Goal: Task Accomplishment & Management: Use online tool/utility

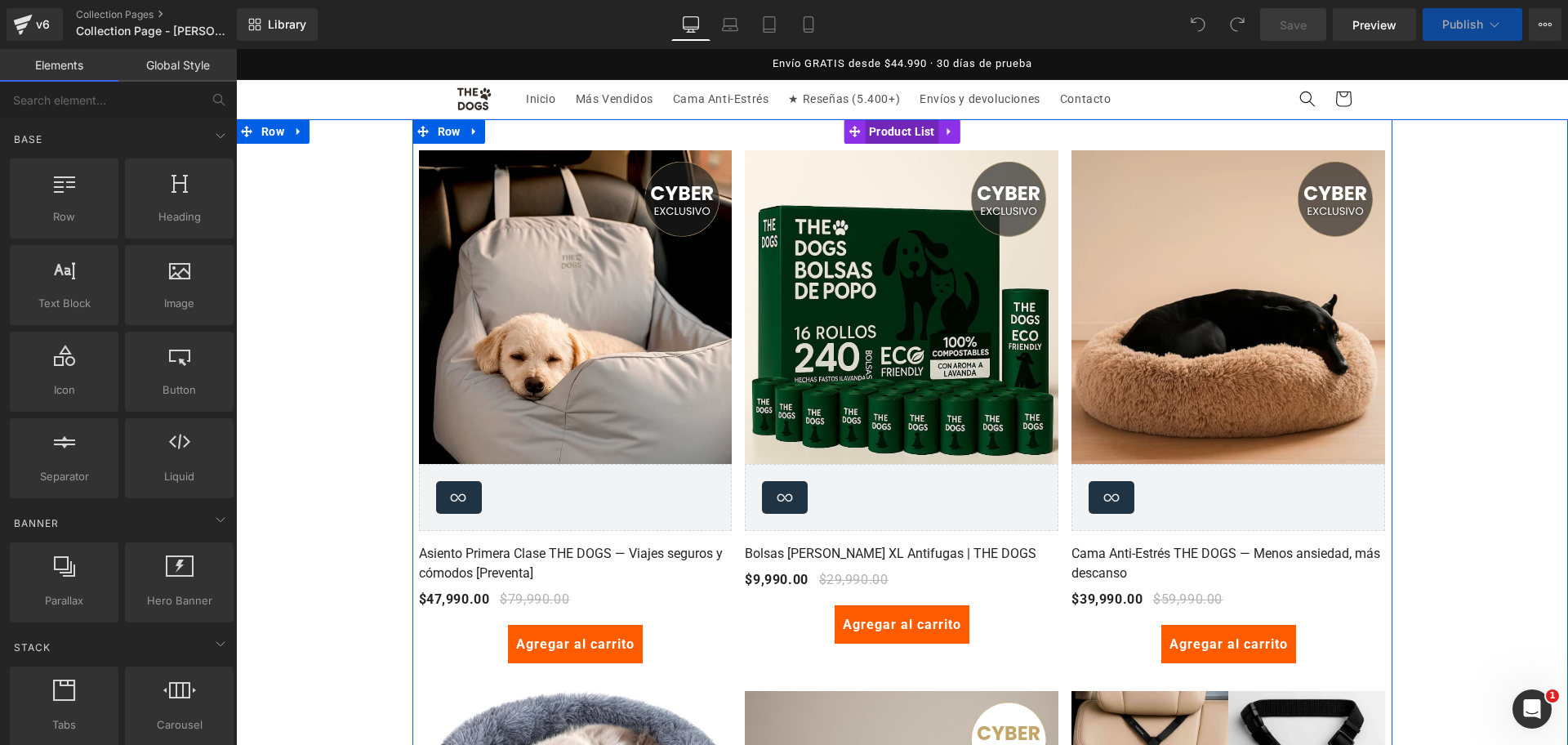
click at [887, 123] on div at bounding box center [902, 121] width 980 height 4
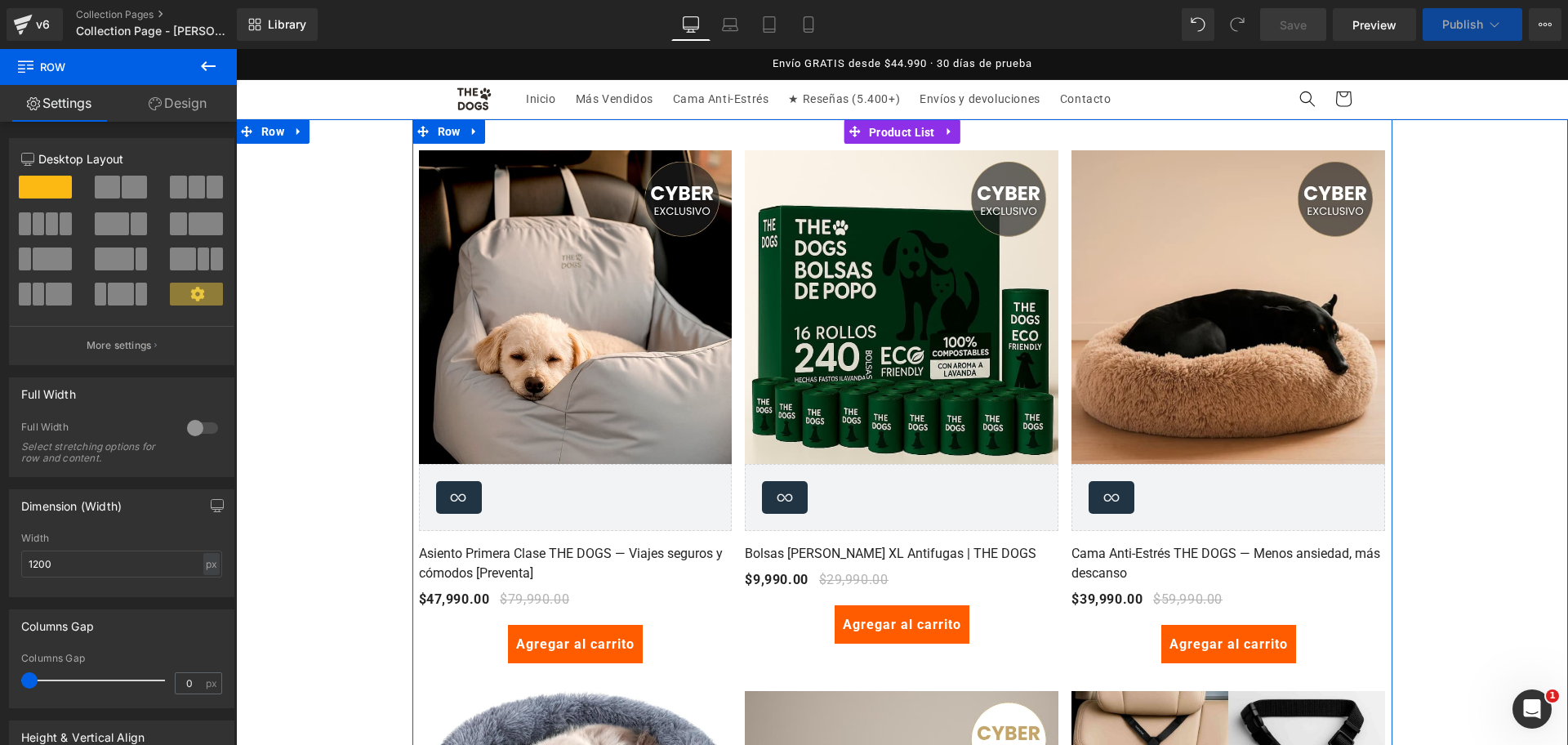
click at [890, 129] on span "Product List" at bounding box center [902, 132] width 75 height 25
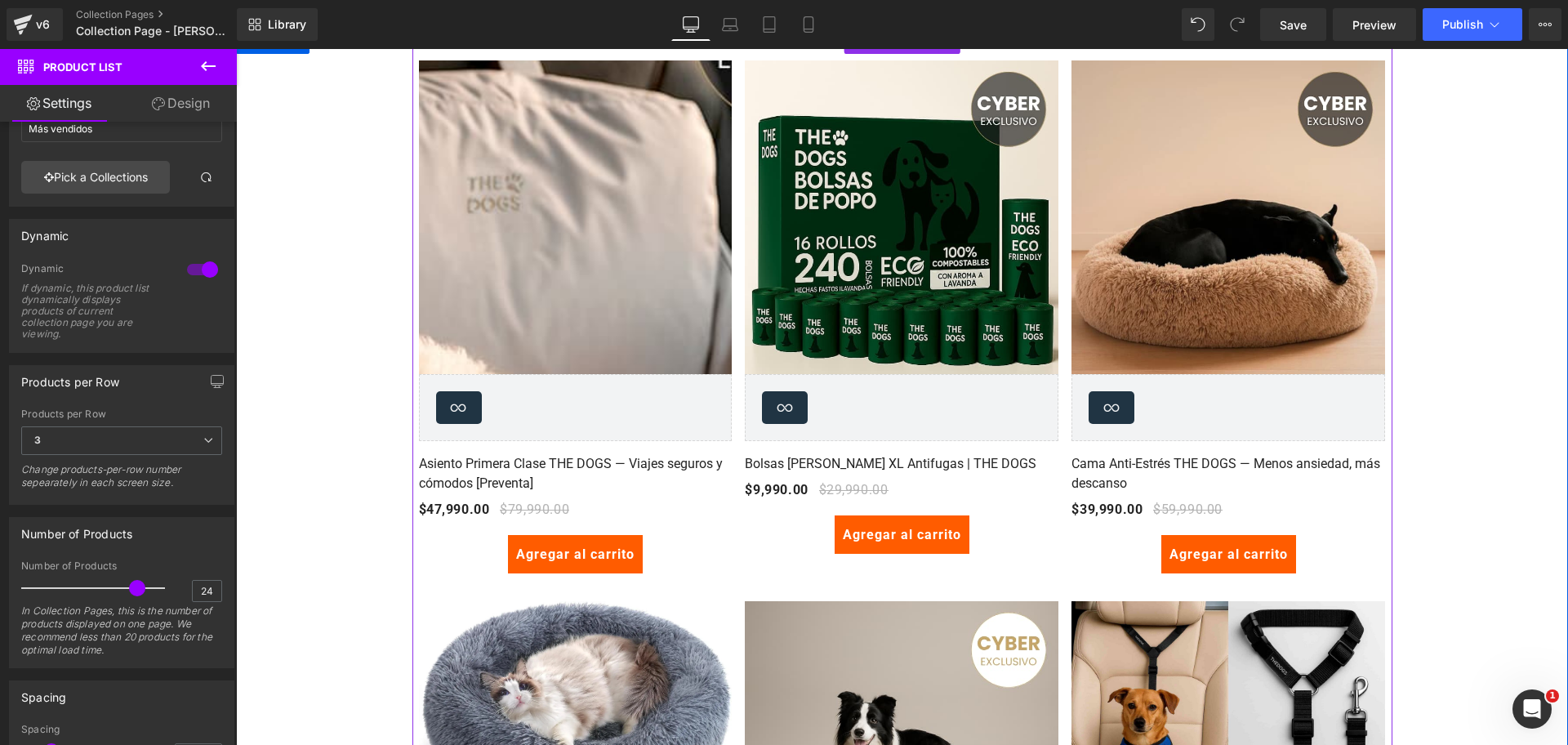
scroll to position [91, 0]
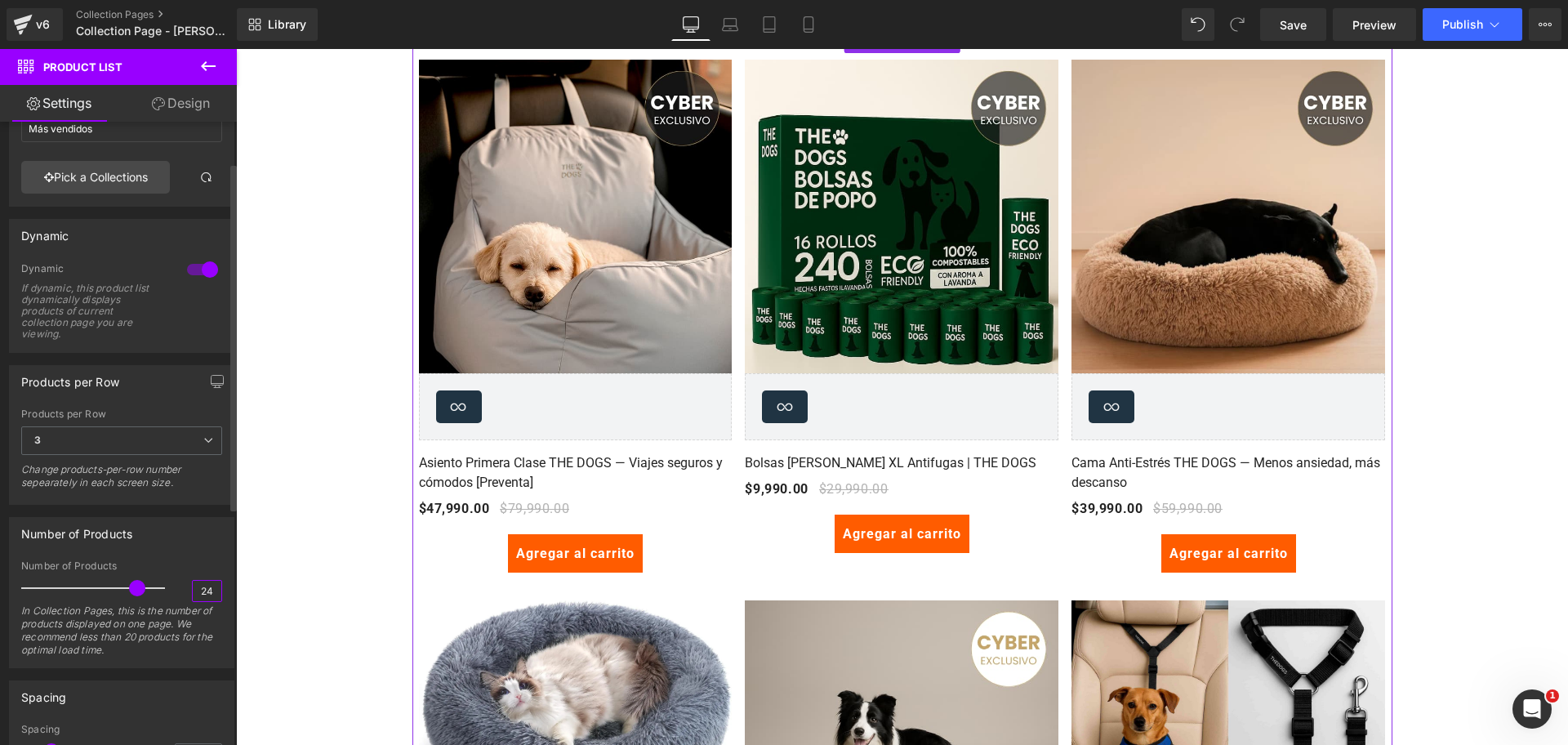
click at [203, 590] on input "24" at bounding box center [207, 591] width 28 height 21
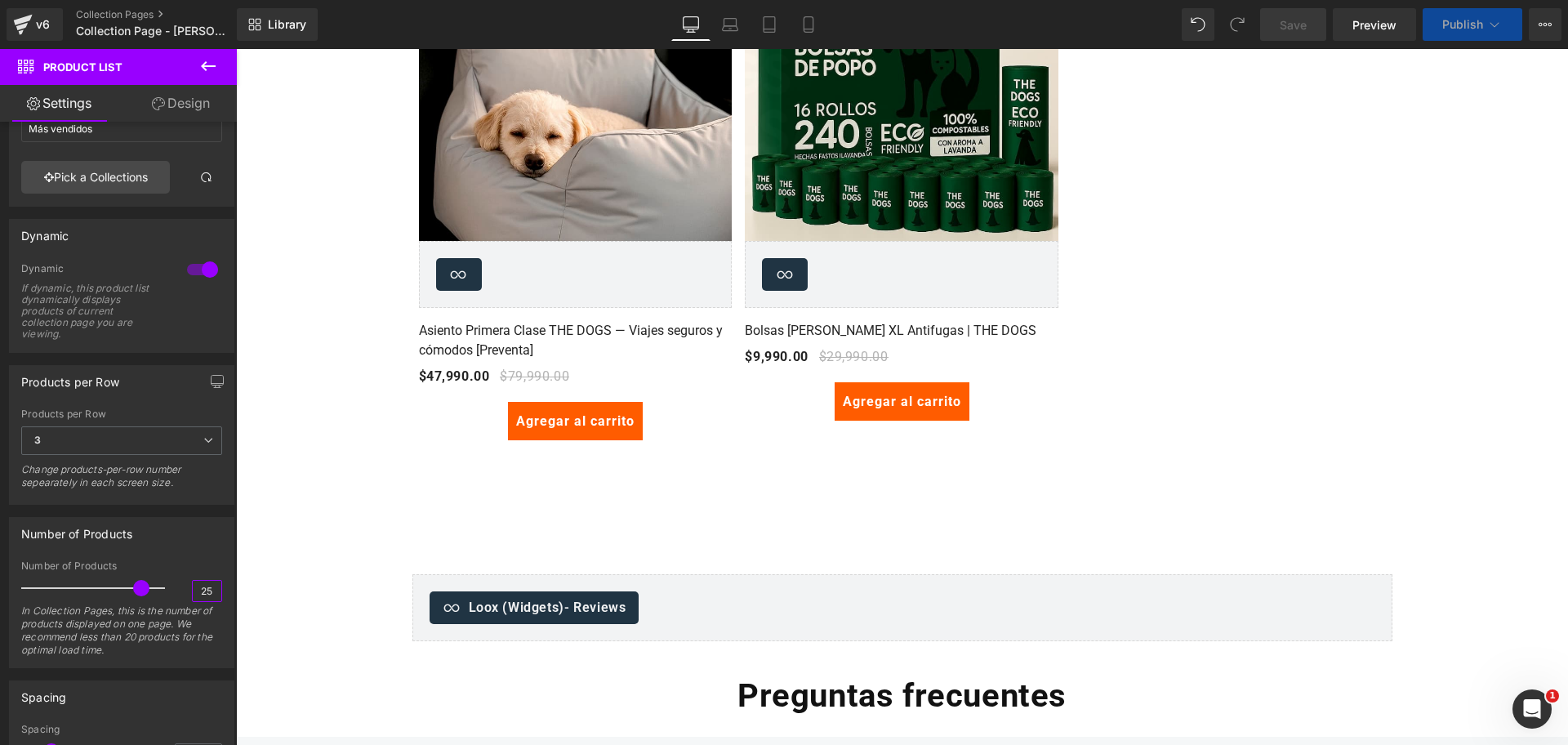
scroll to position [0, 0]
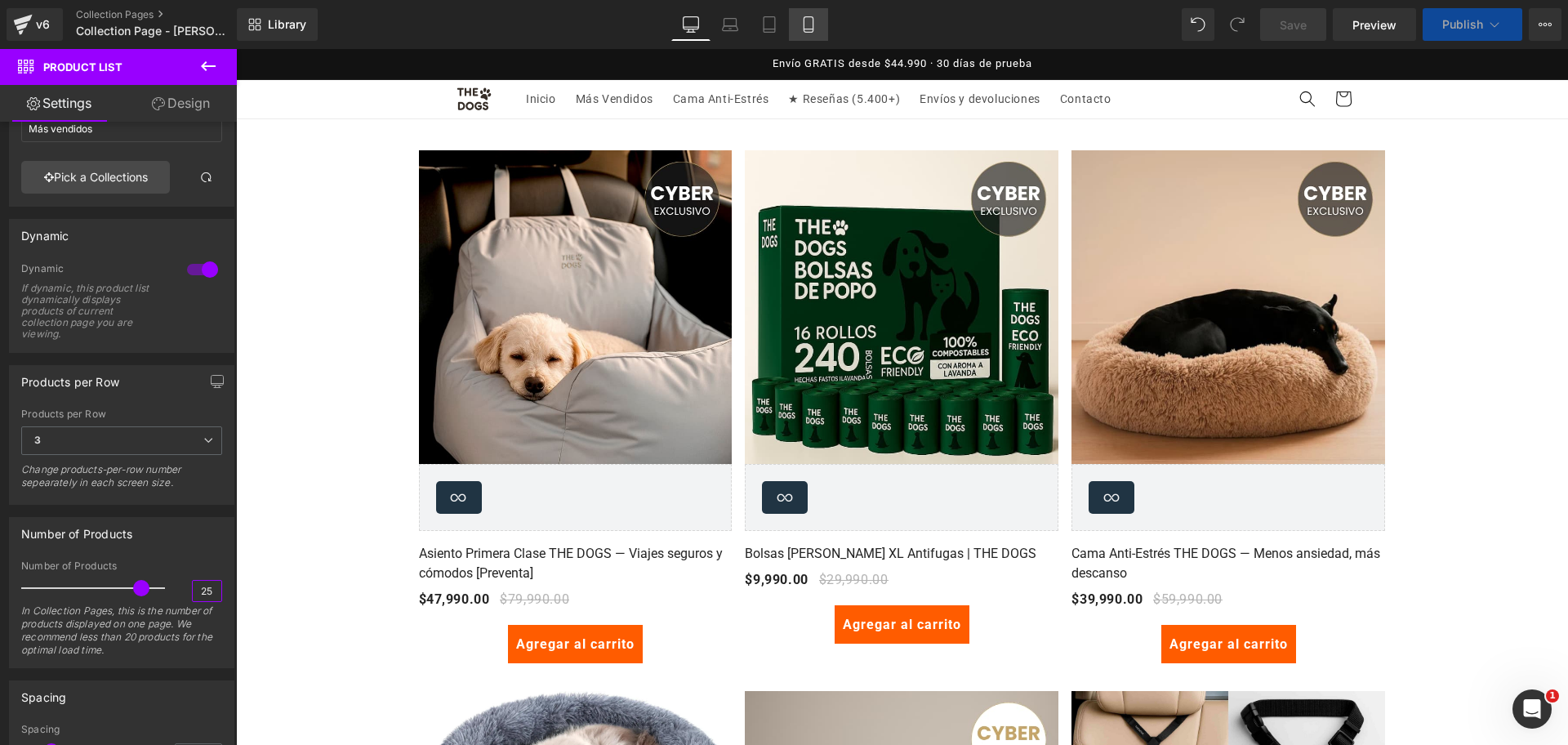
type input "25"
click at [824, 13] on link "Mobile" at bounding box center [809, 25] width 39 height 33
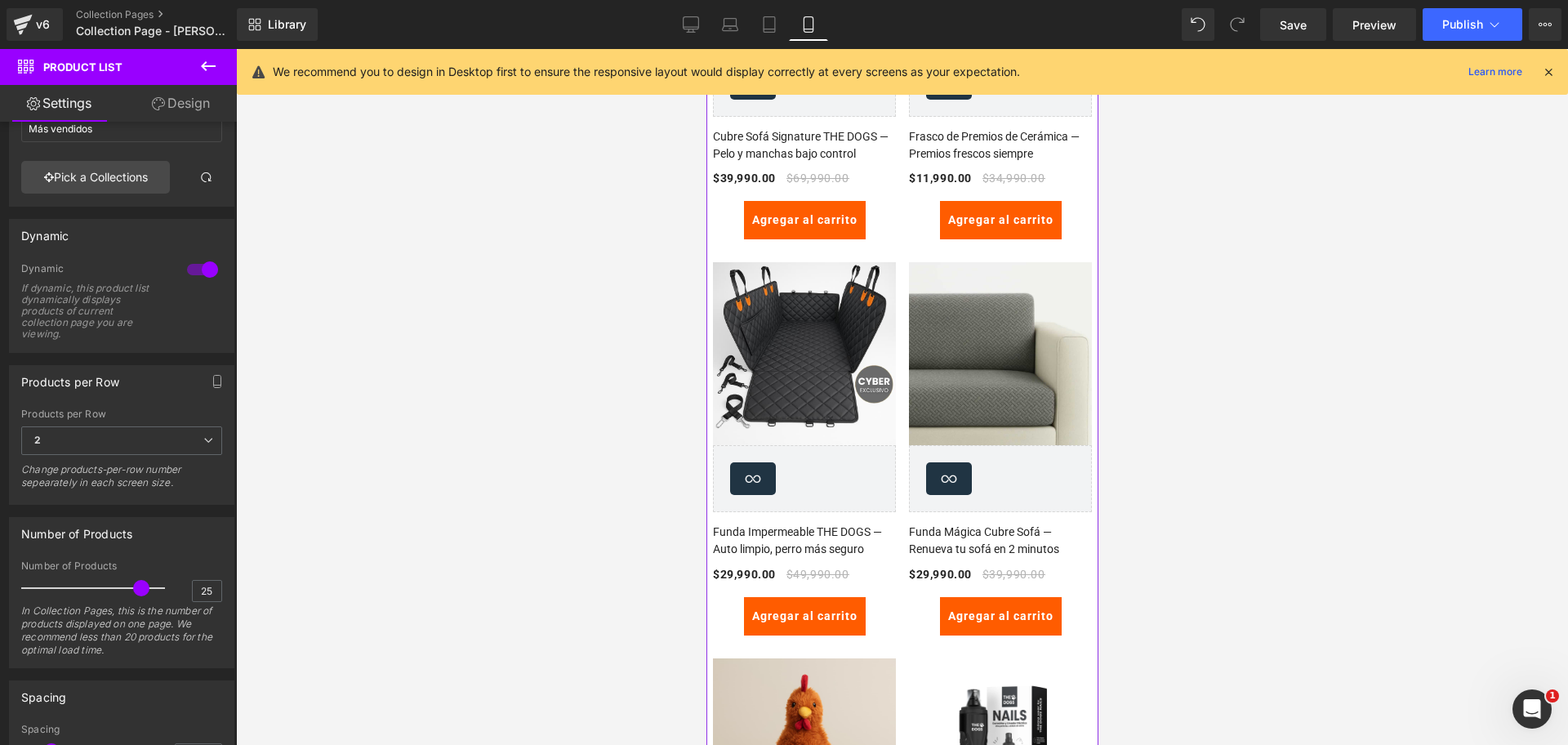
scroll to position [2297, 0]
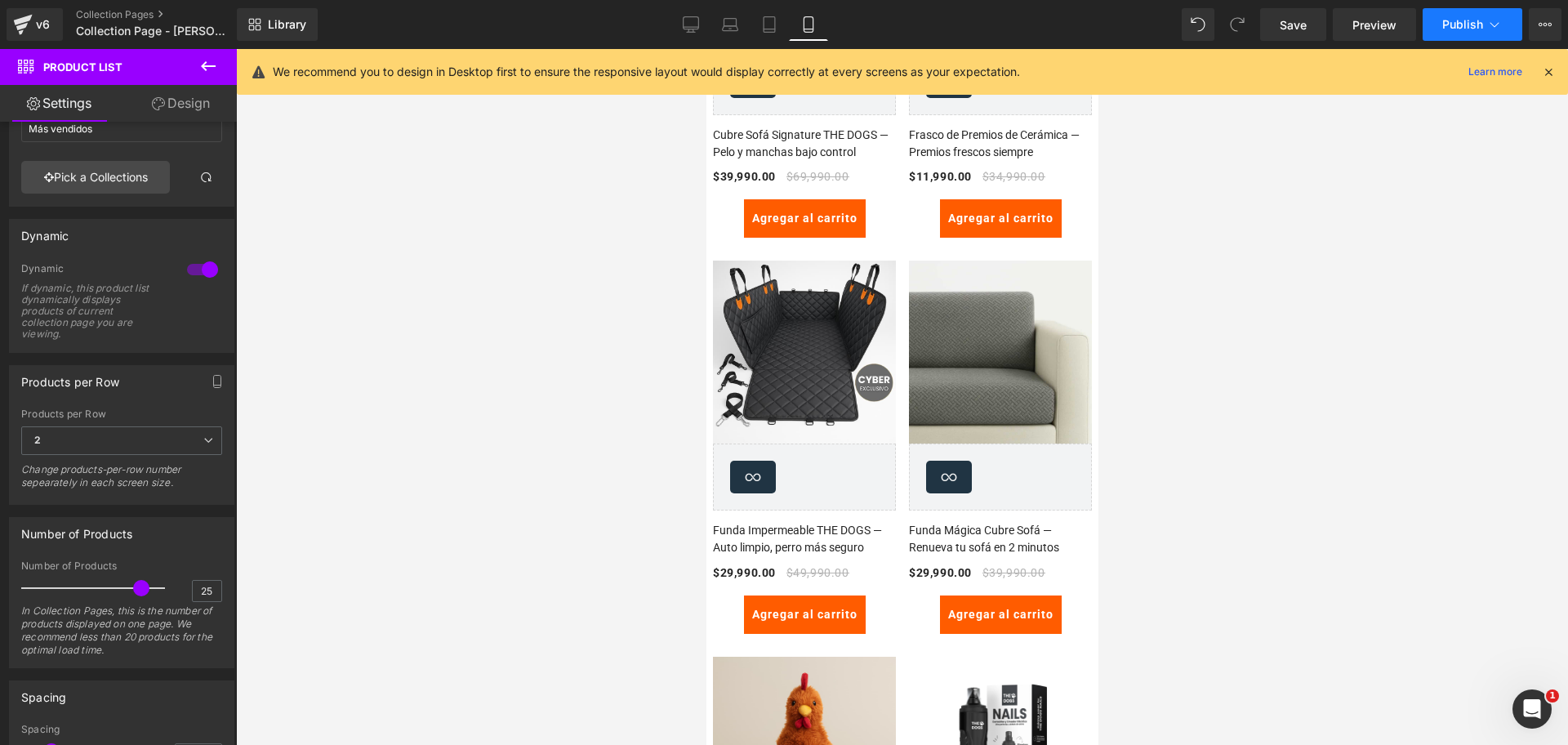
click at [1483, 24] on button "Publish" at bounding box center [1473, 25] width 100 height 33
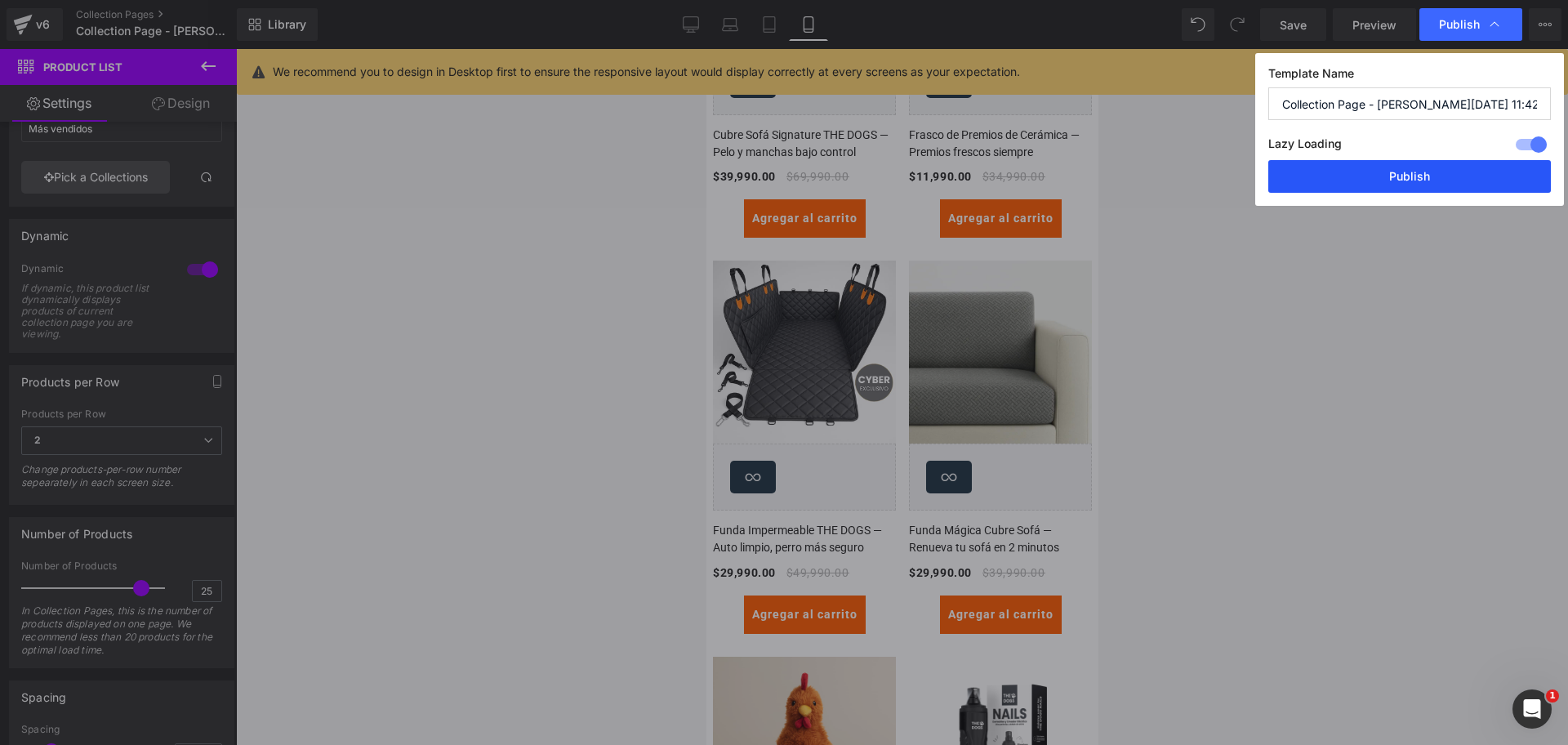
click at [1435, 173] on button "Publish" at bounding box center [1409, 177] width 282 height 33
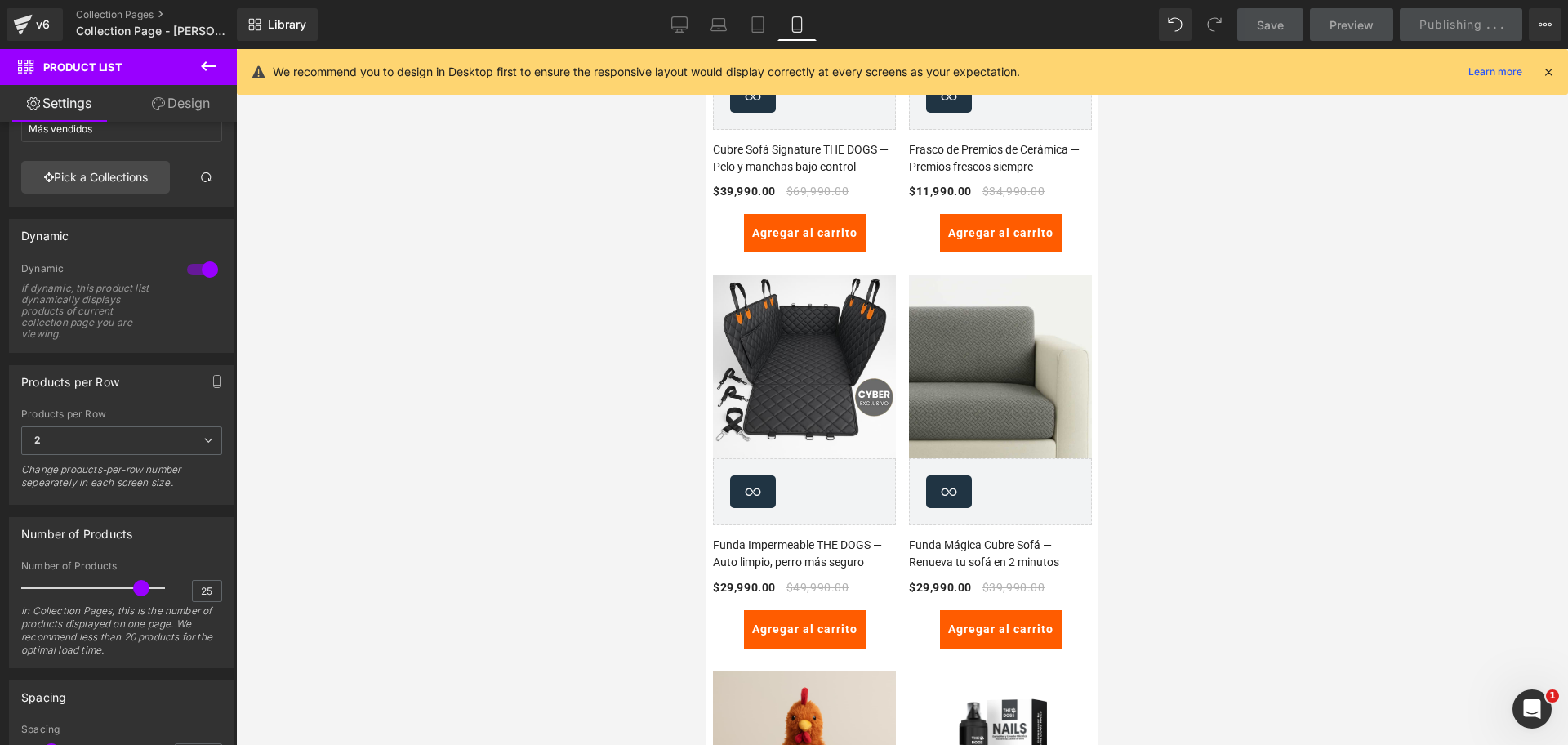
scroll to position [2217, 0]
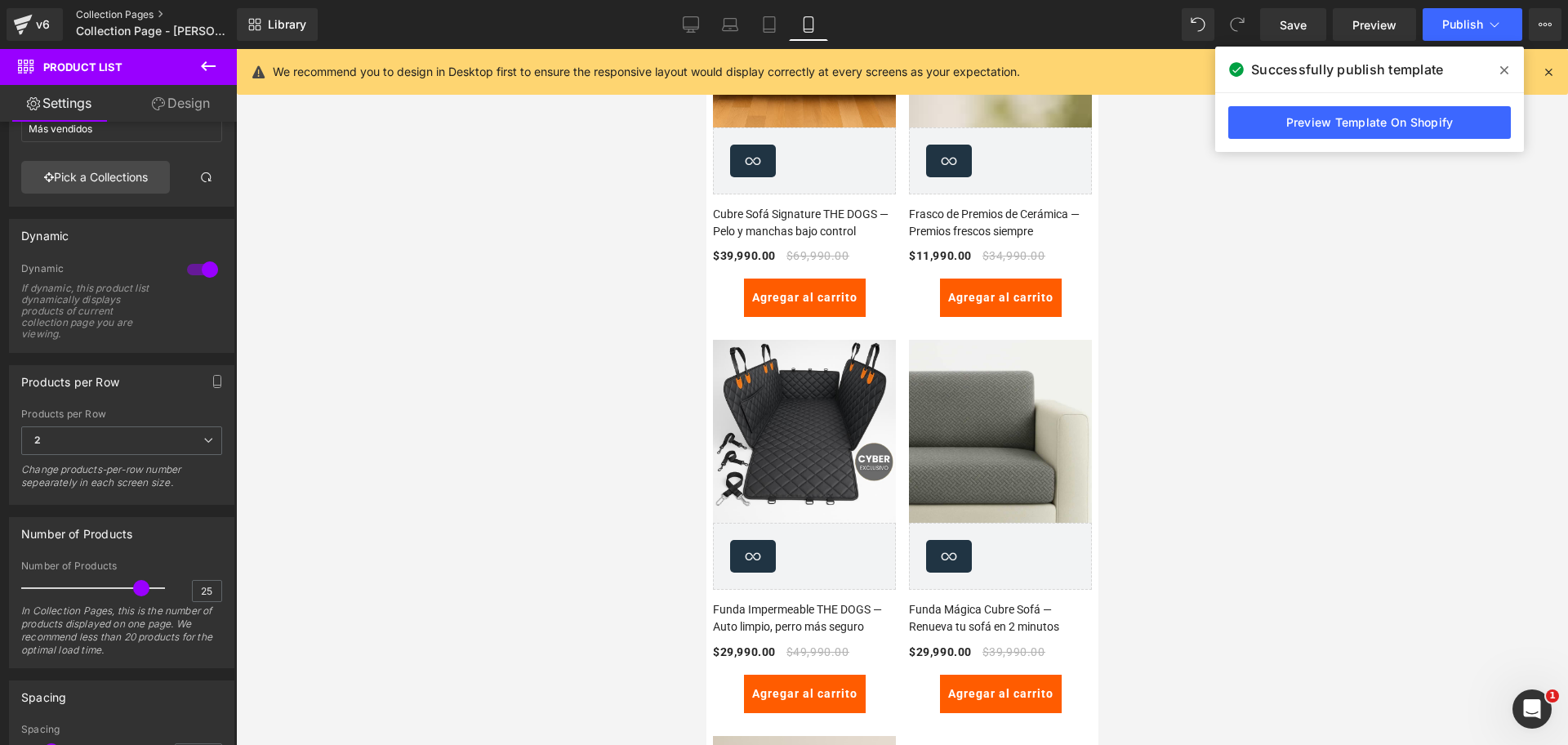
click at [142, 9] on link "Collection Pages" at bounding box center [170, 15] width 188 height 13
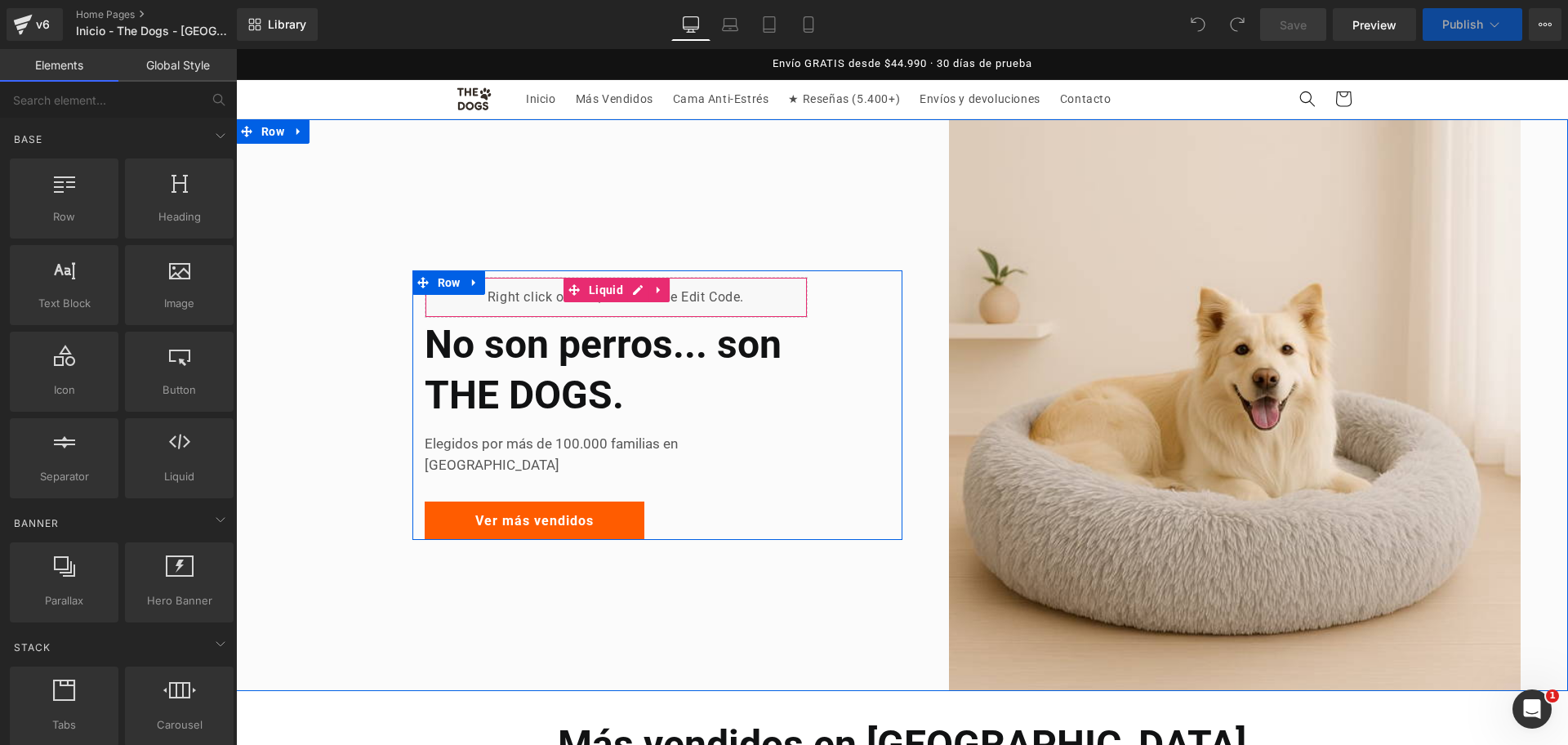
scroll to position [49, 0]
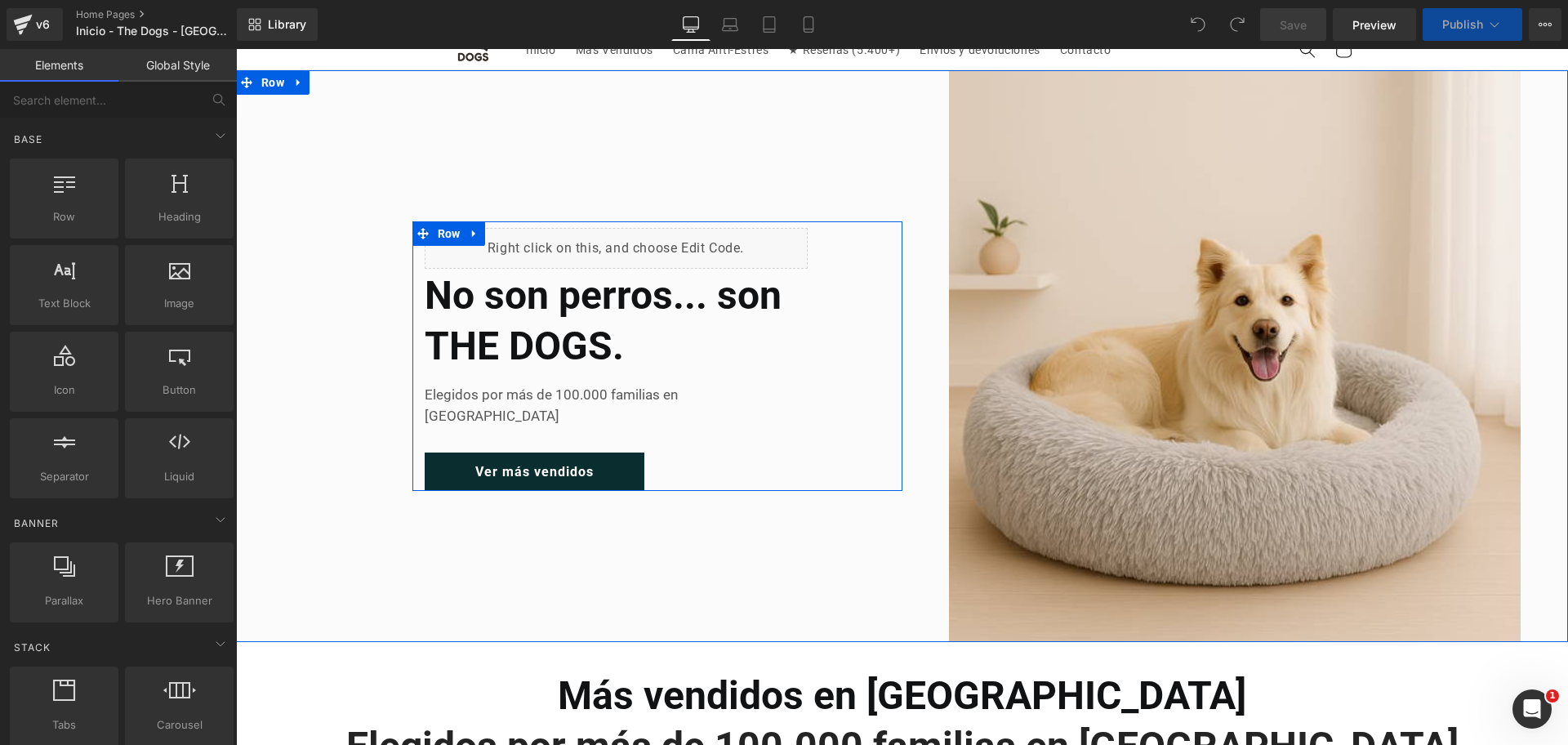
click at [557, 460] on div "Ver más vendidos Button" at bounding box center [534, 472] width 220 height 39
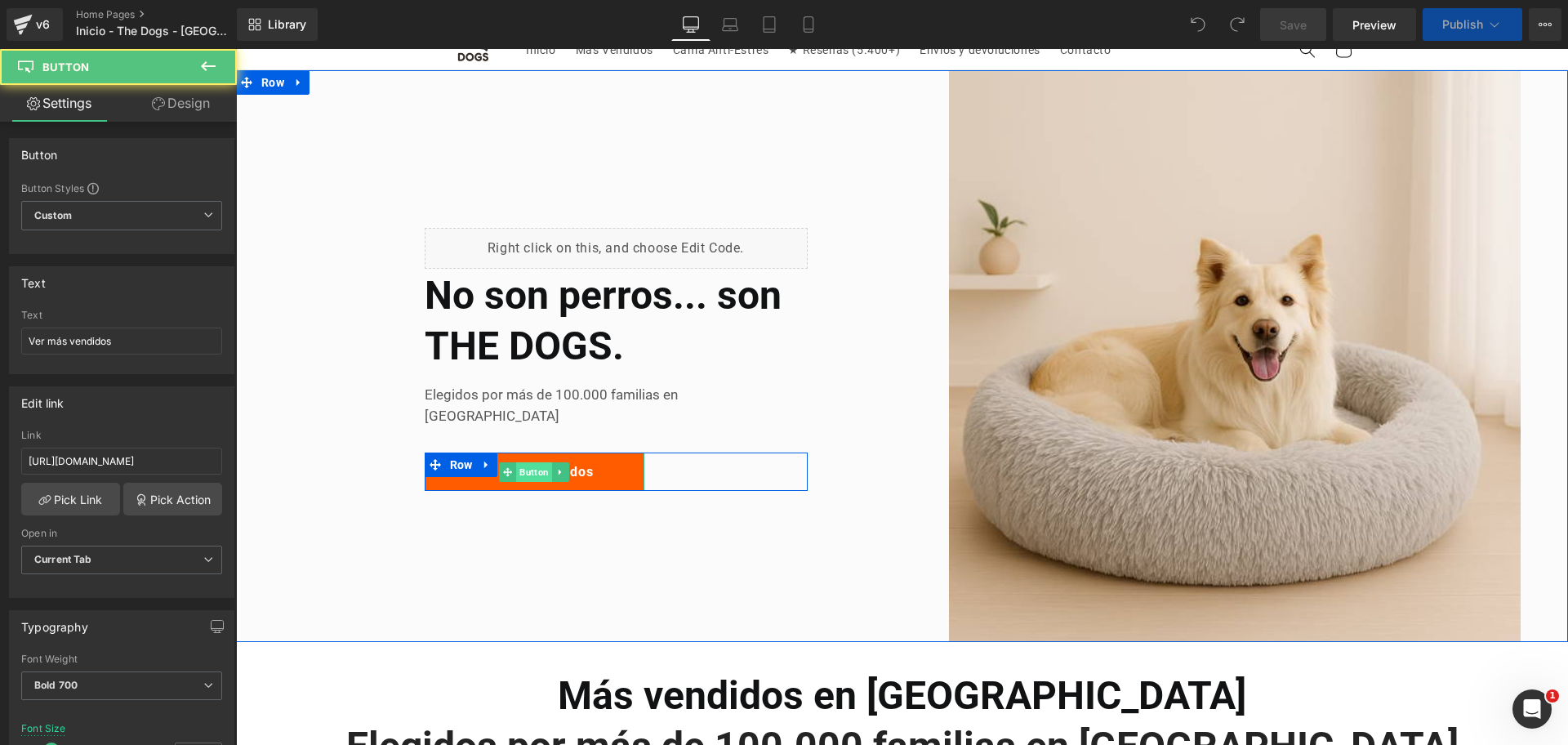
click at [518, 462] on span "Button" at bounding box center [534, 472] width 36 height 20
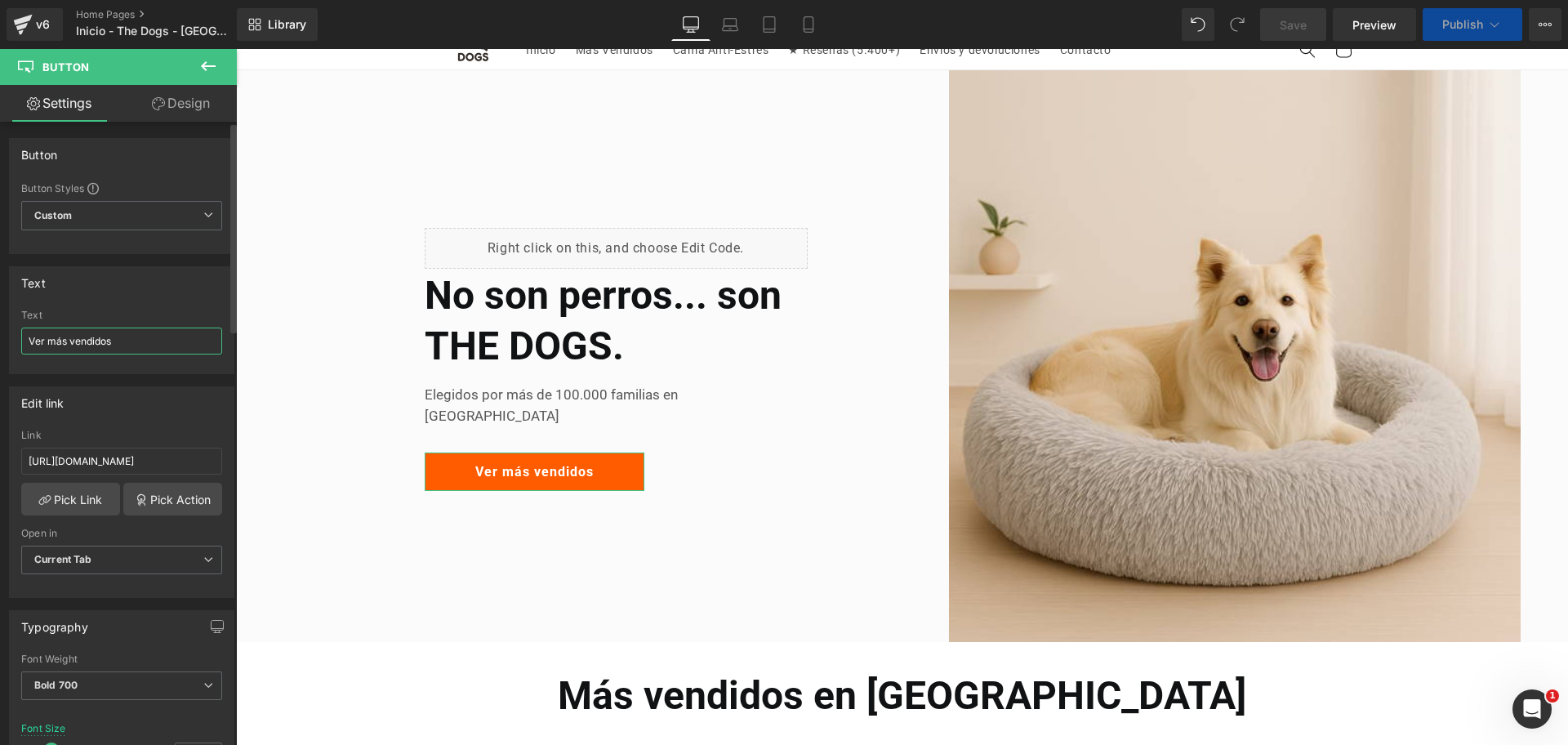
click at [185, 333] on input "Ver más vendidos" at bounding box center [122, 340] width 201 height 27
type input "Ver más vendidos Cyber"
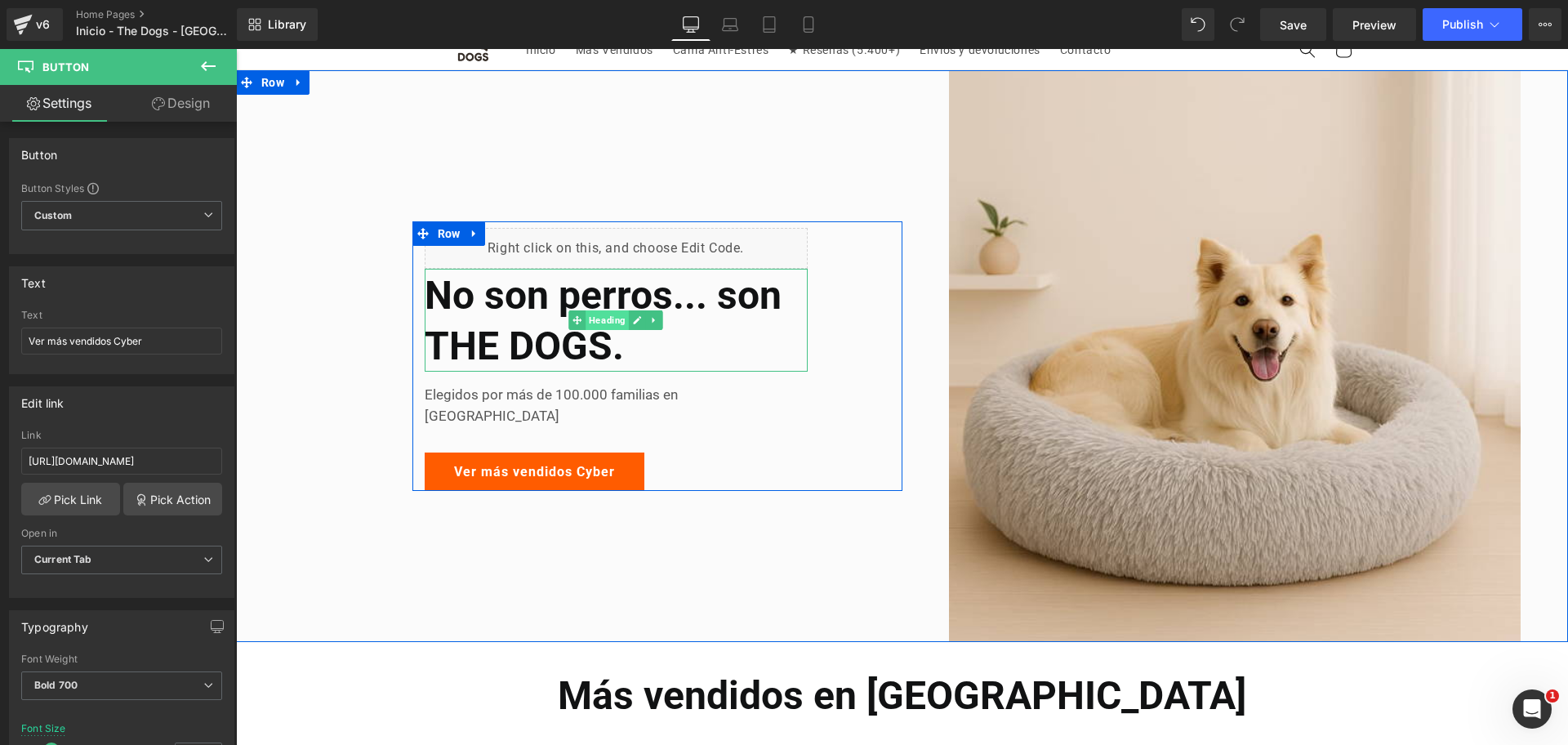
click at [602, 330] on span "Heading" at bounding box center [607, 320] width 43 height 20
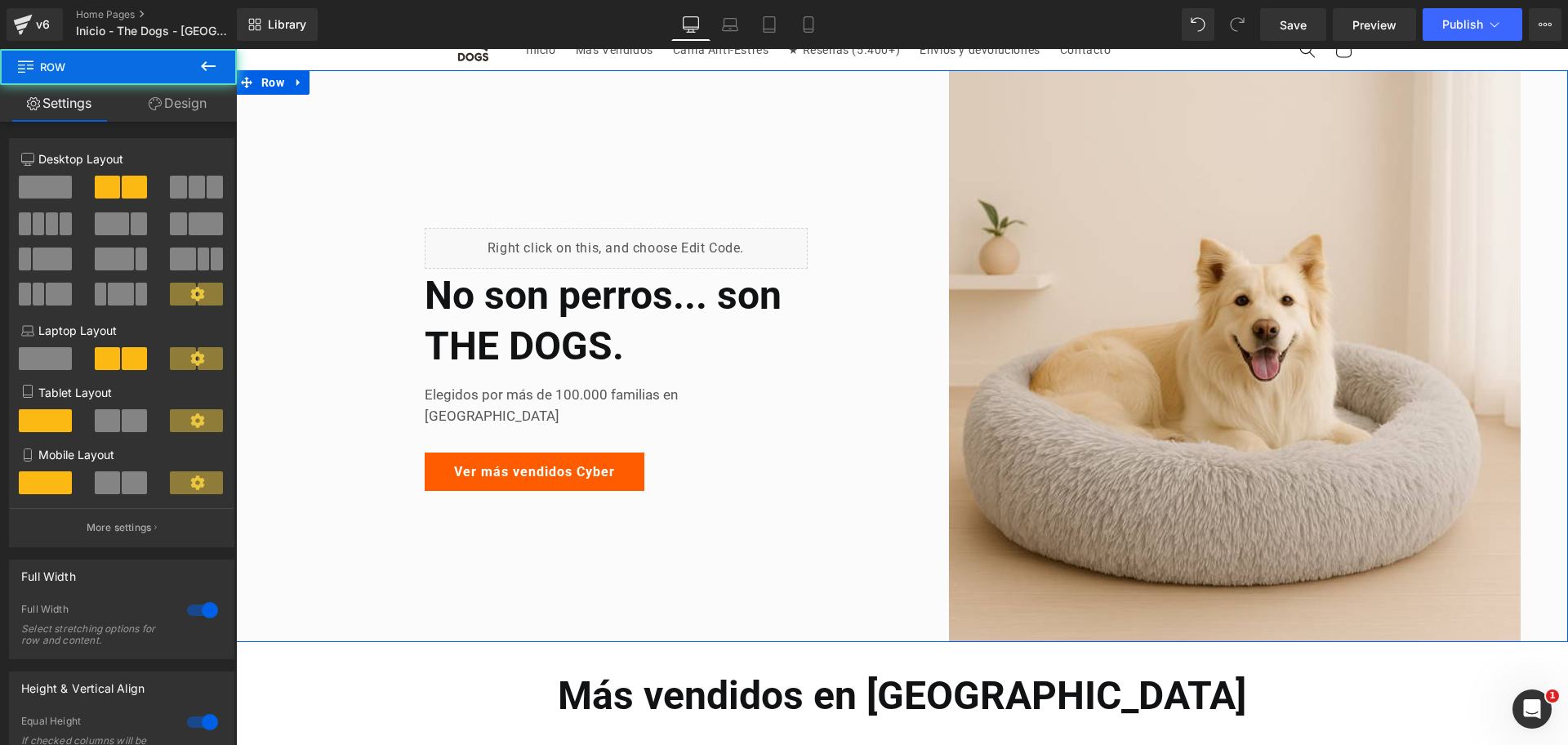
click at [673, 128] on div "Liquid No son perros... son THE DOGS. Heading Elegidos por más de 100.000 famil…" at bounding box center [569, 356] width 666 height 572
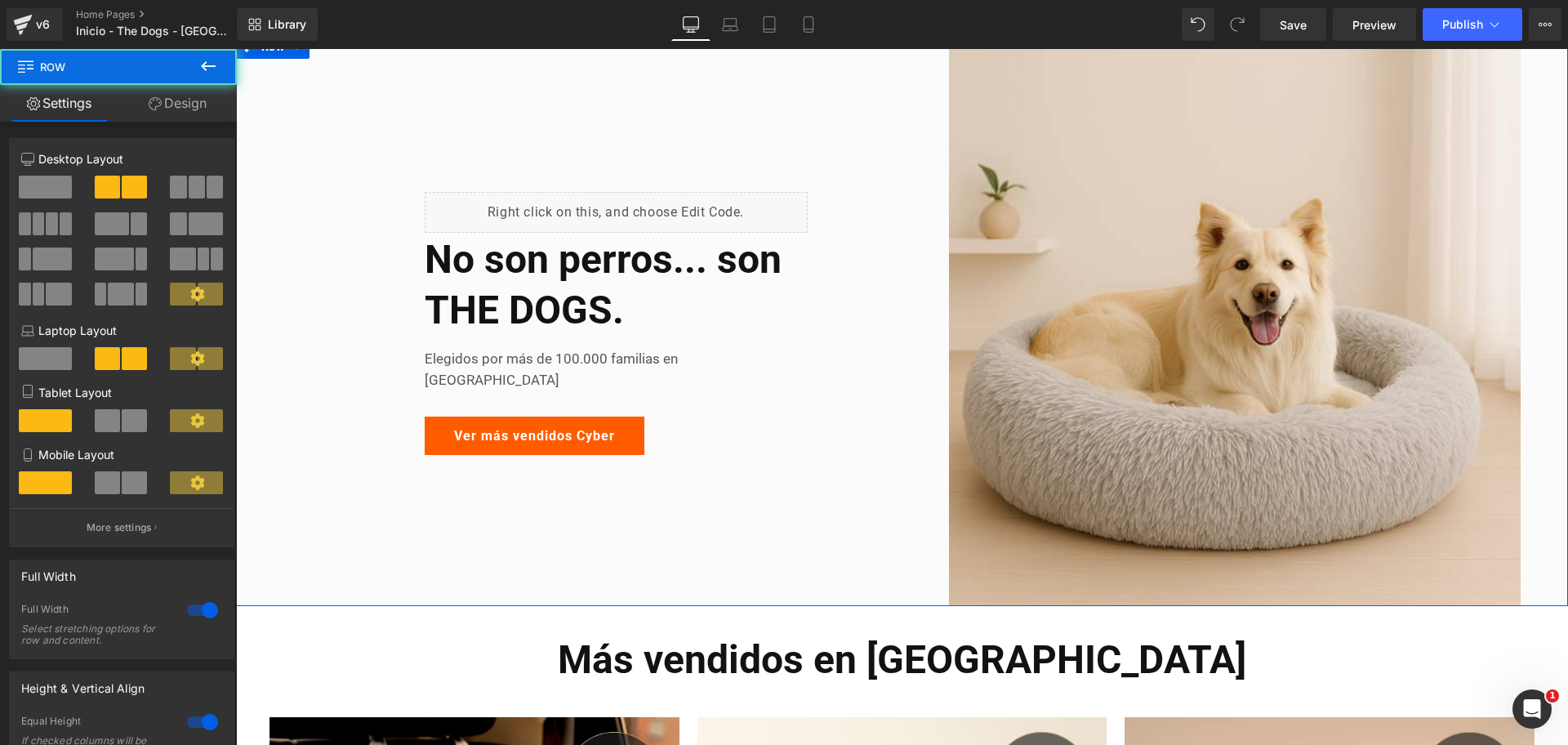
scroll to position [86, 0]
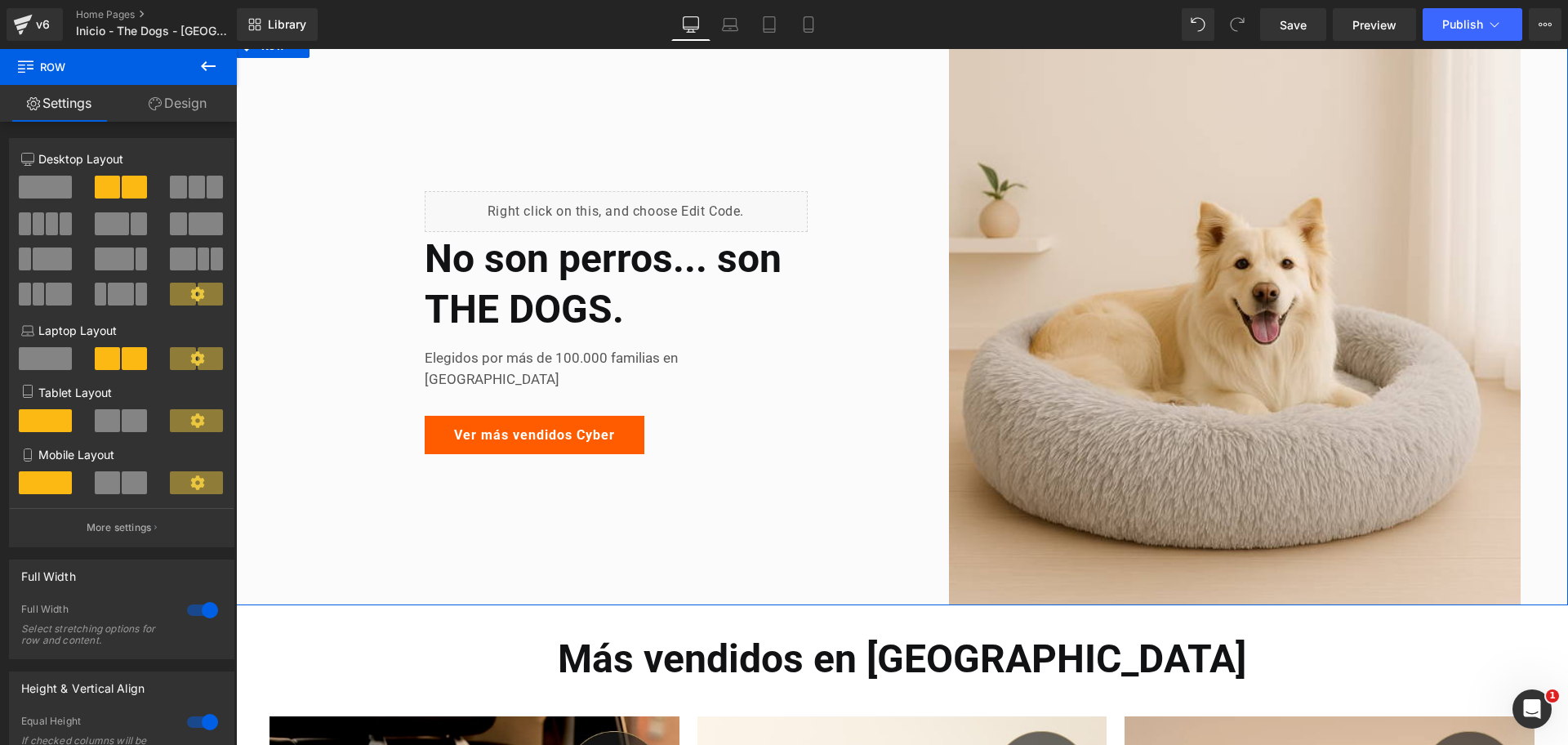
click at [571, 285] on div "No son perros... son THE DOGS. Heading" at bounding box center [616, 283] width 383 height 104
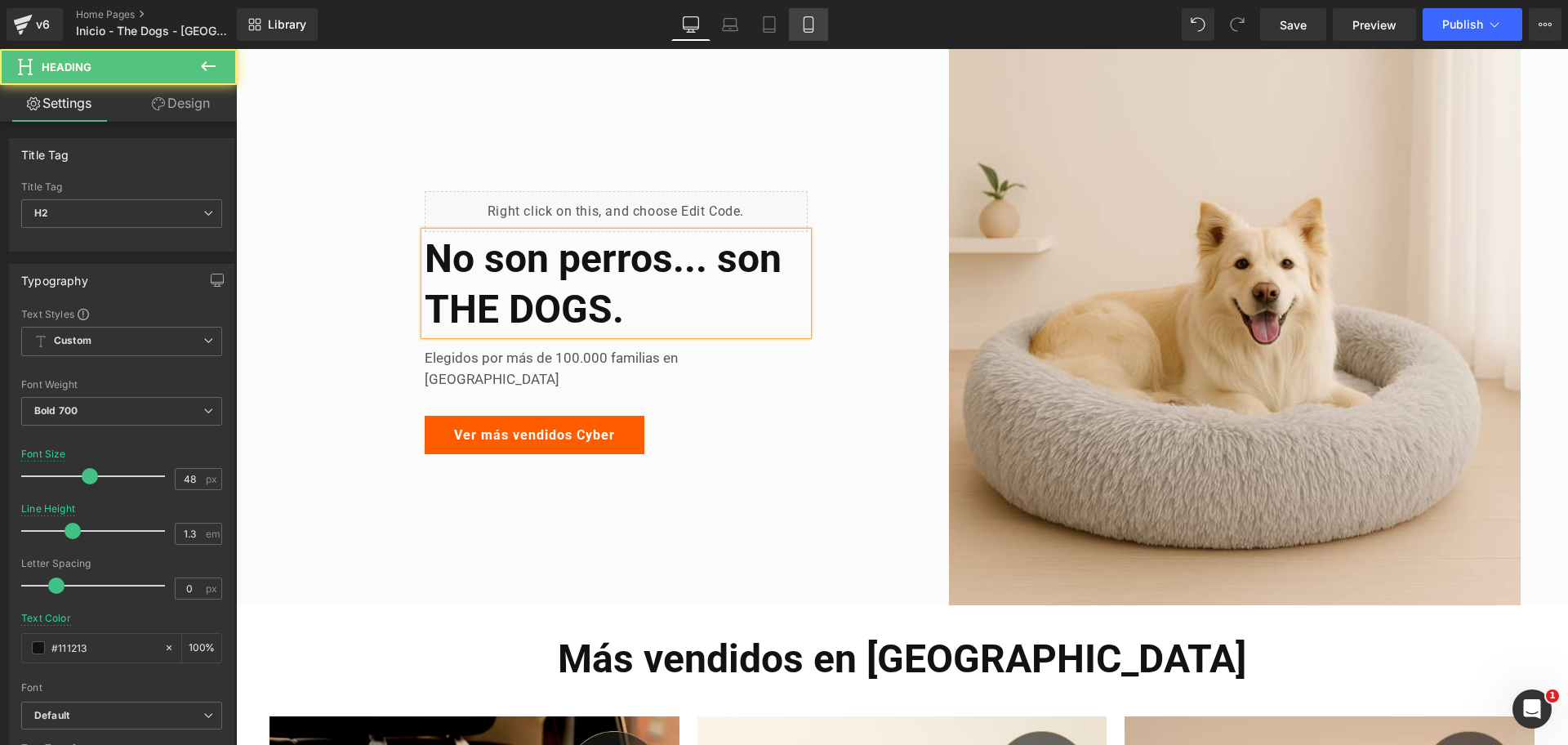
click at [804, 26] on icon at bounding box center [808, 24] width 16 height 16
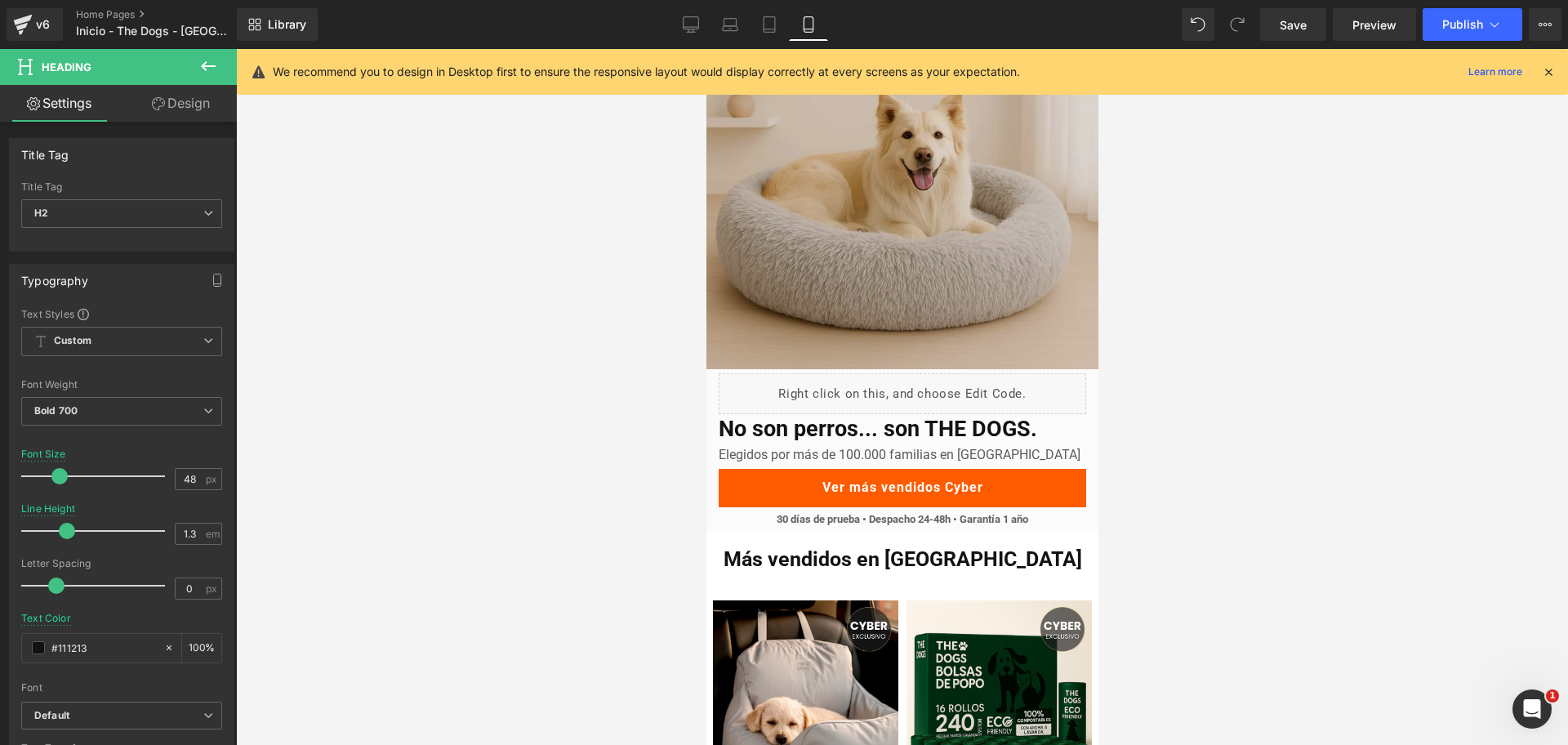
scroll to position [143, 0]
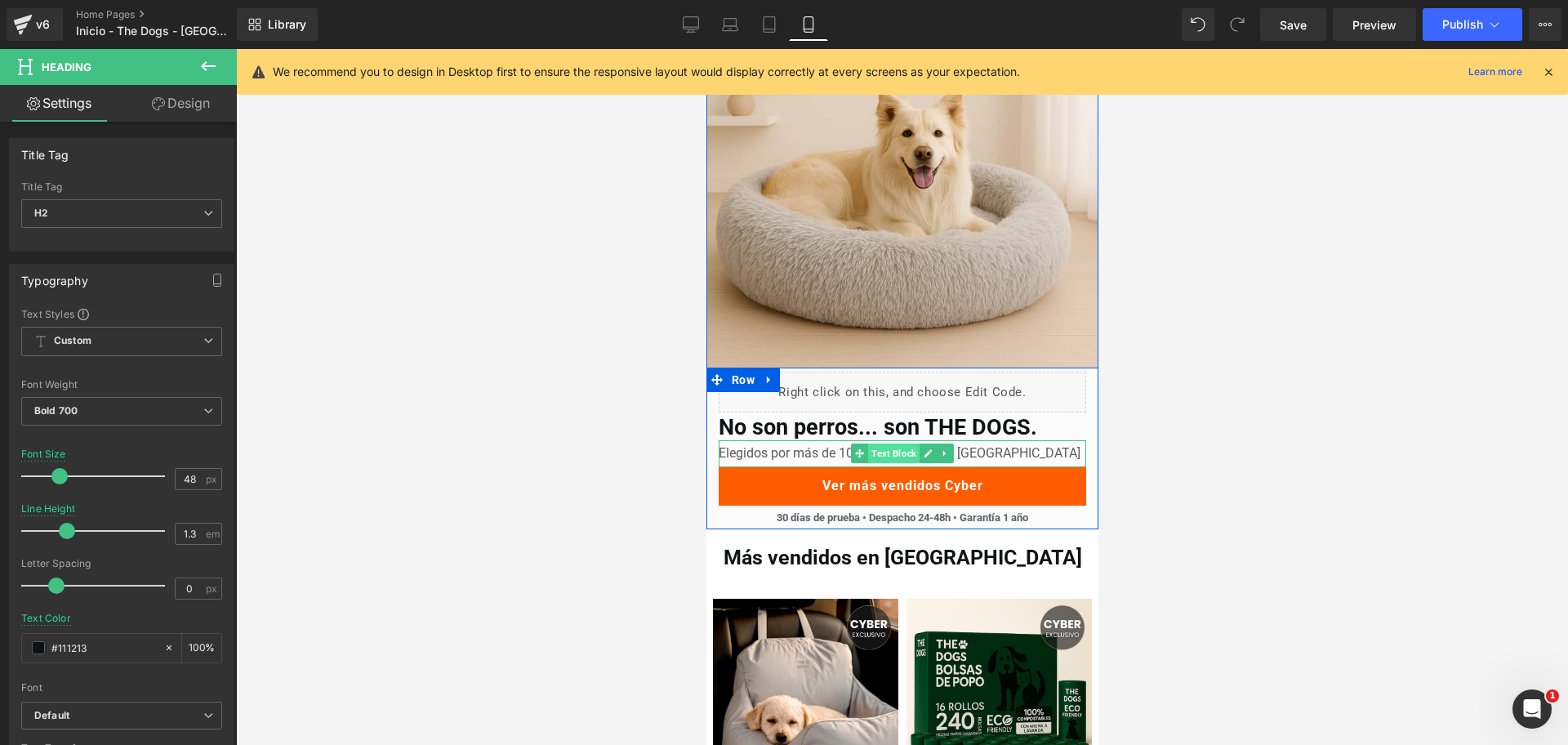
click at [891, 448] on span "Text Block" at bounding box center [893, 453] width 51 height 20
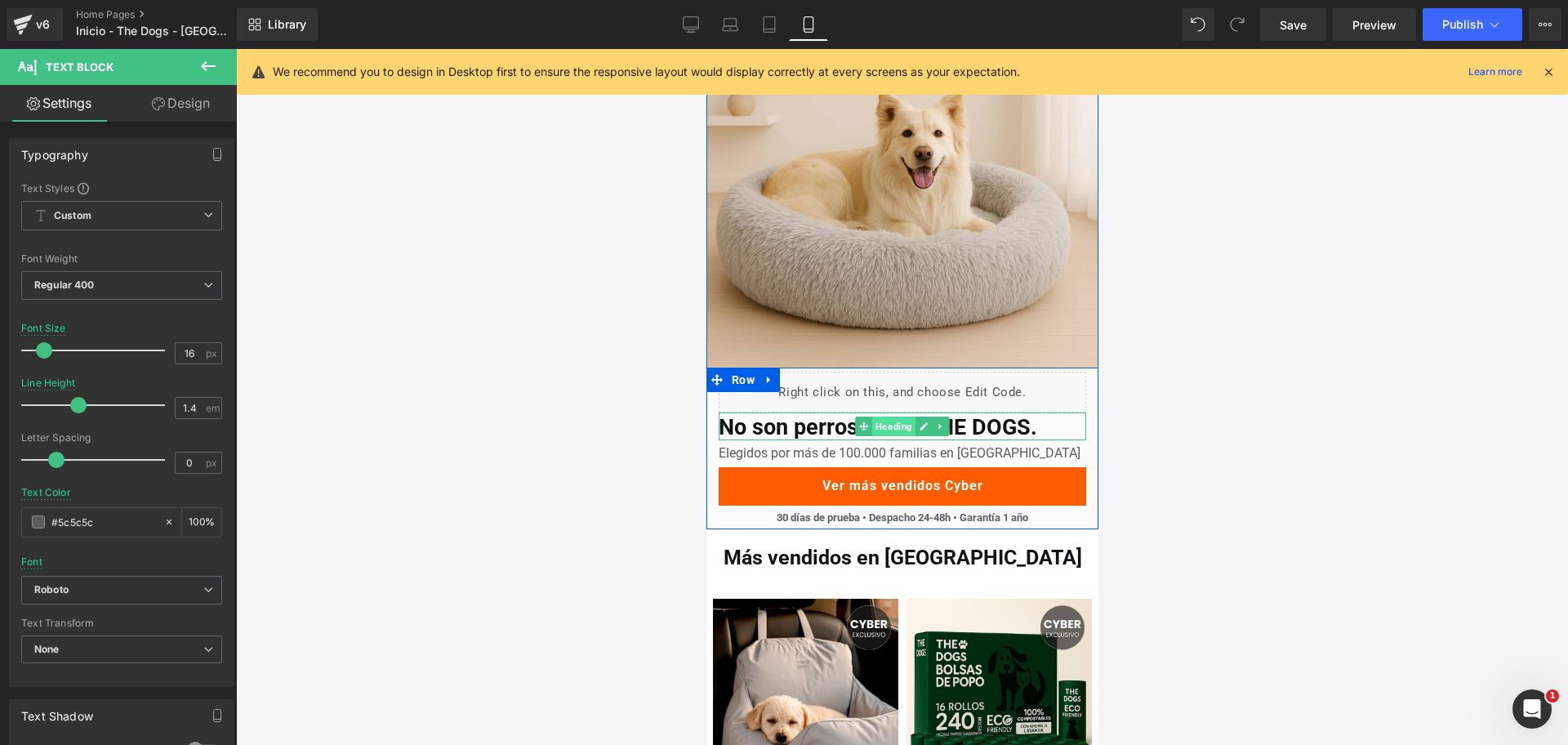
click at [875, 424] on span "Heading" at bounding box center [893, 426] width 43 height 20
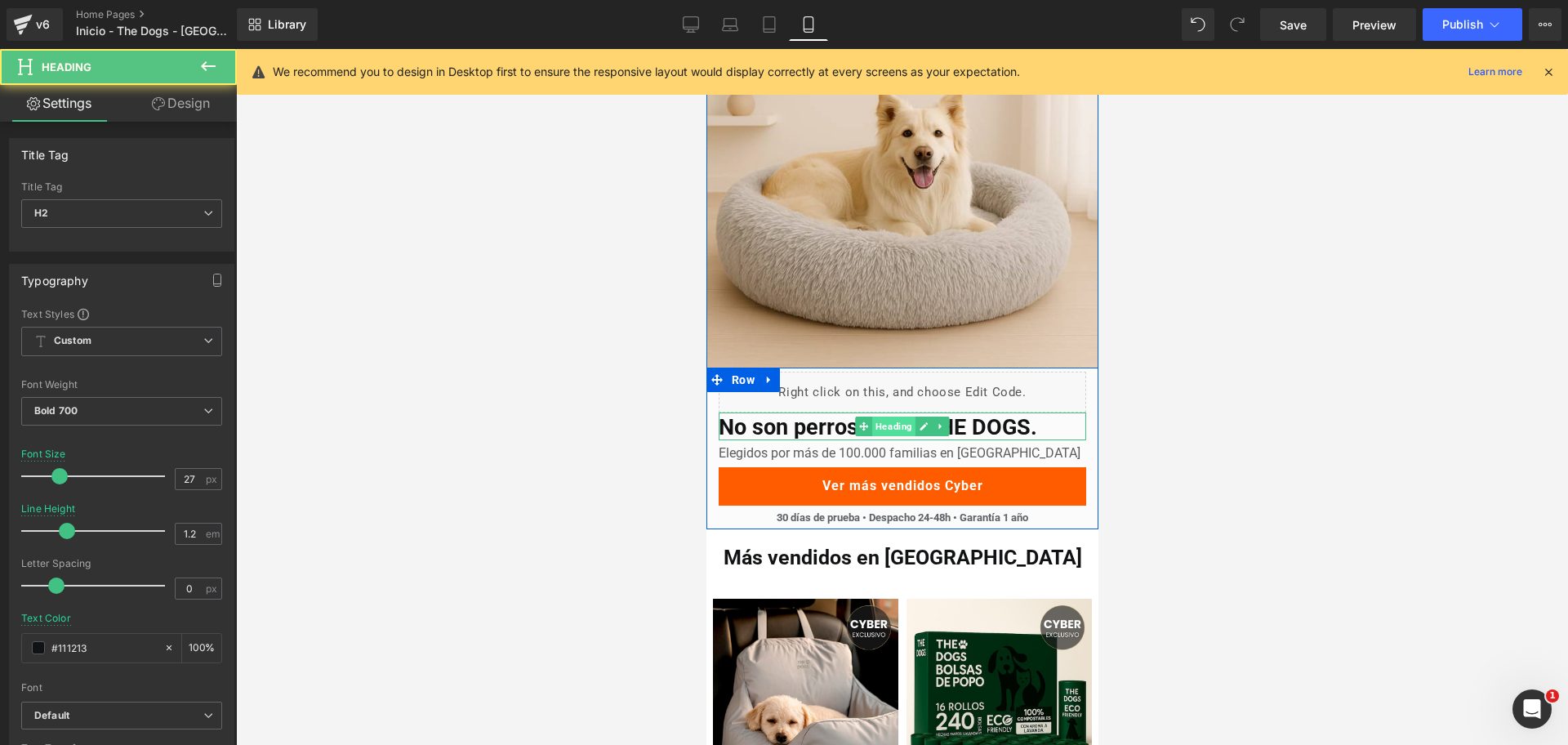
scroll to position [170, 0]
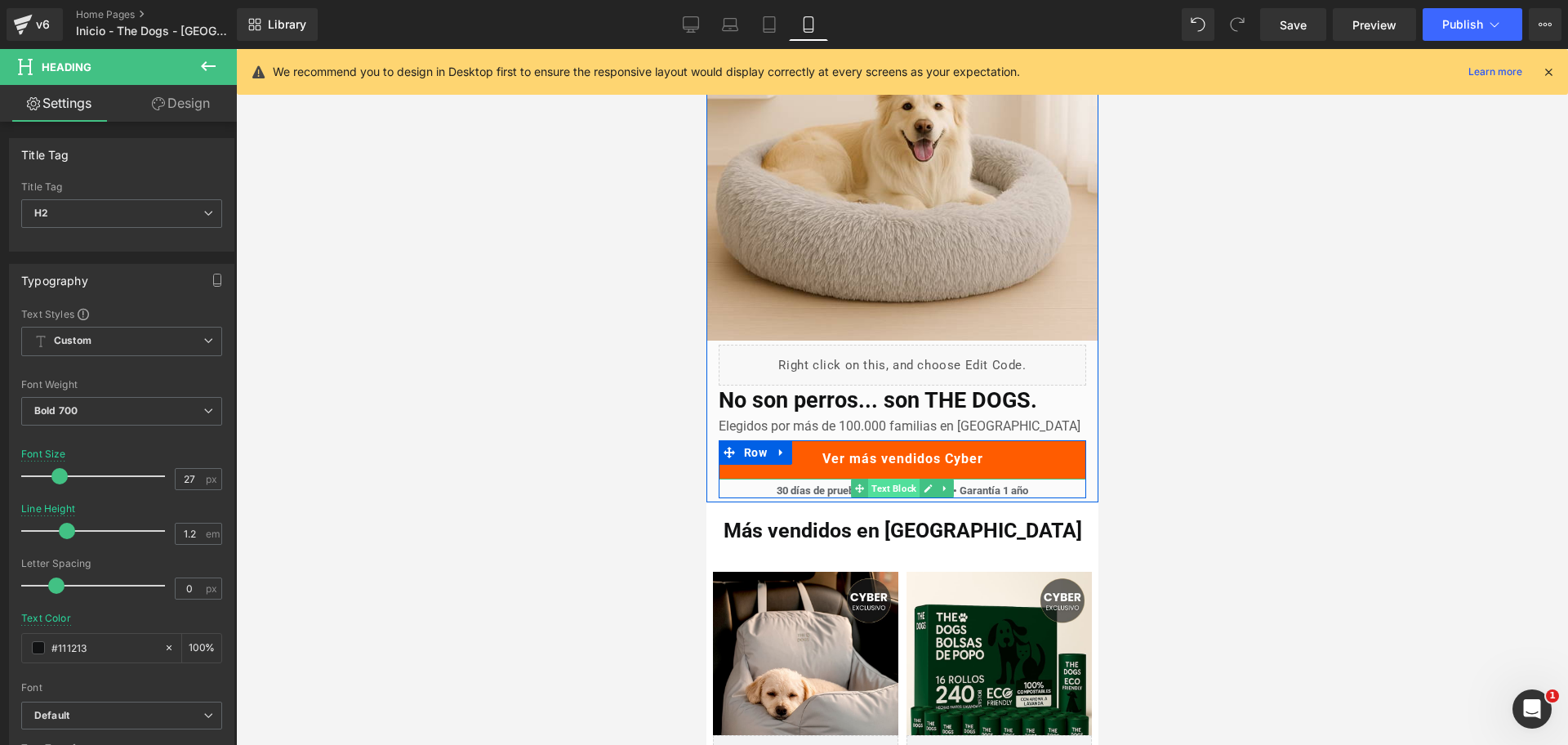
click at [886, 486] on span "Text Block" at bounding box center [893, 488] width 51 height 20
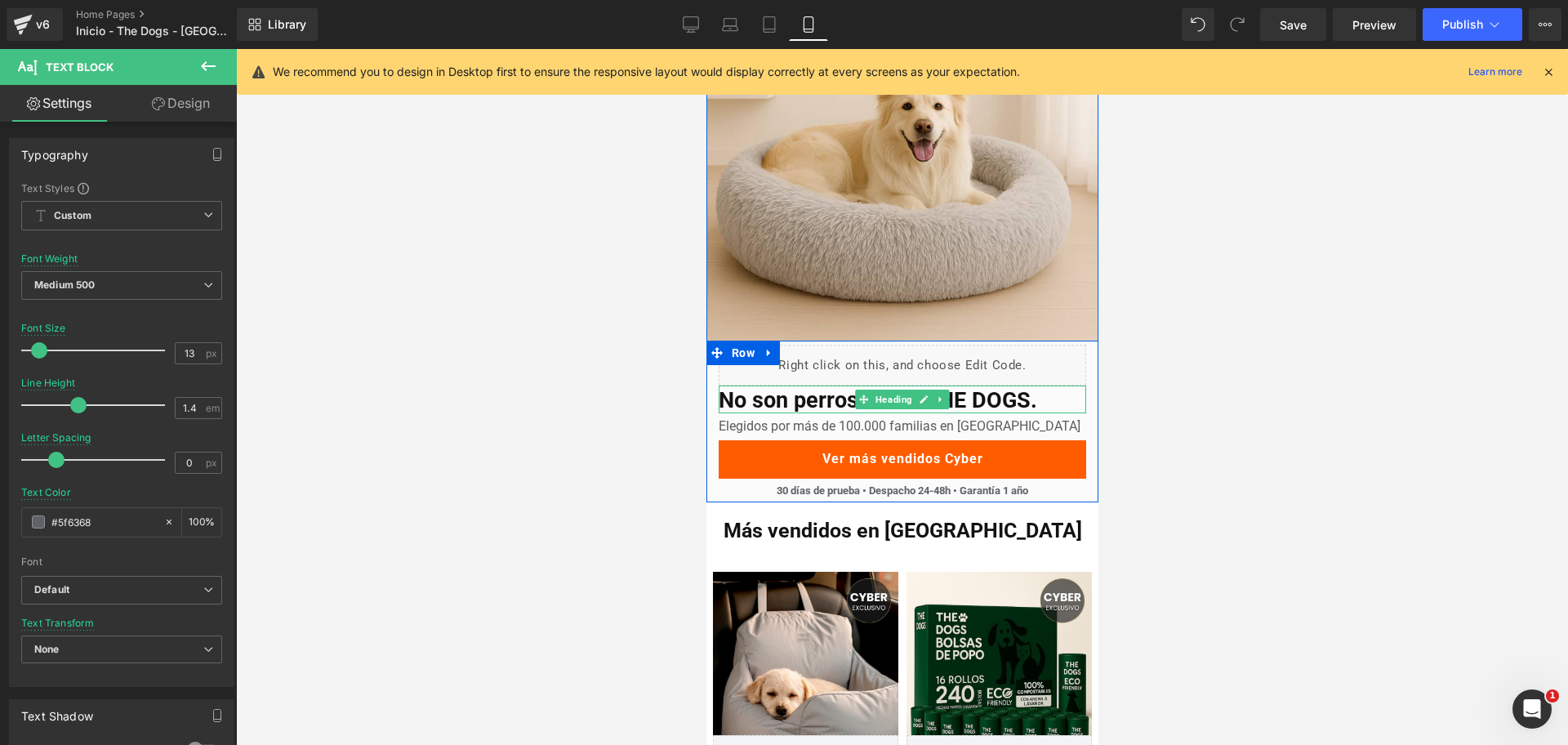
click at [834, 399] on h2 "No son perros... son THE DOGS." at bounding box center [902, 400] width 368 height 26
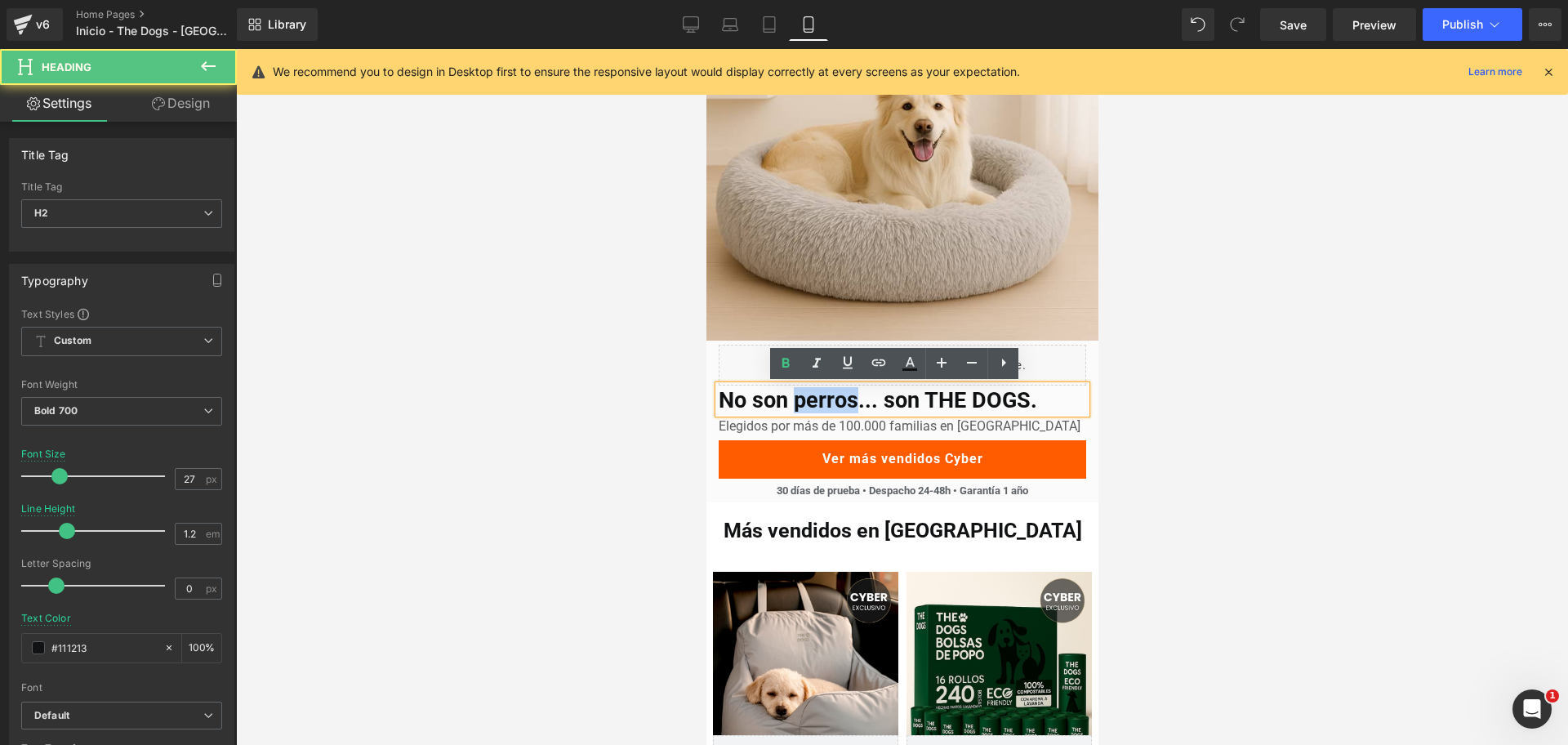
click at [834, 399] on h2 "No son perros... son THE DOGS." at bounding box center [902, 400] width 368 height 26
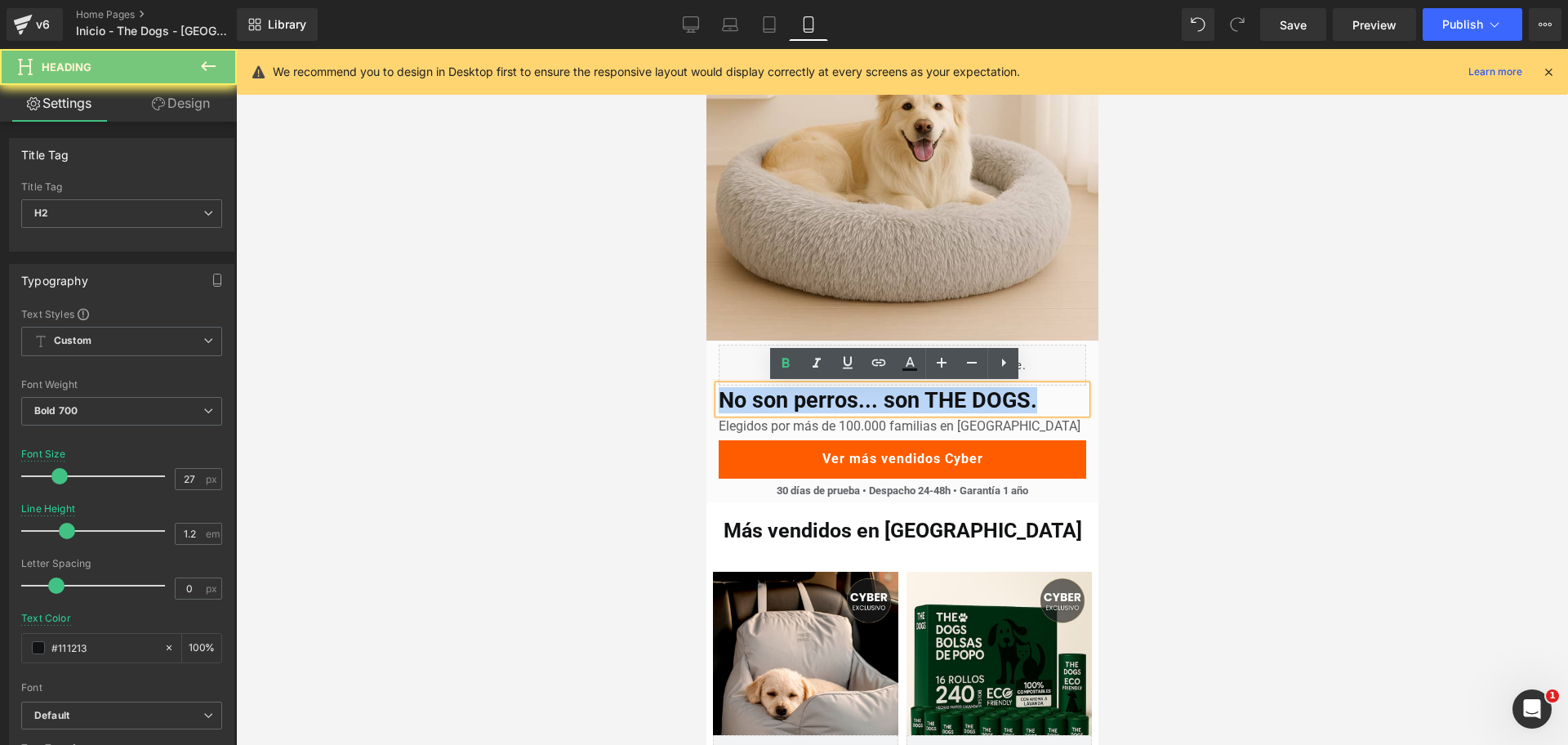
click at [834, 399] on h2 "No son perros... son THE DOGS." at bounding box center [902, 400] width 368 height 26
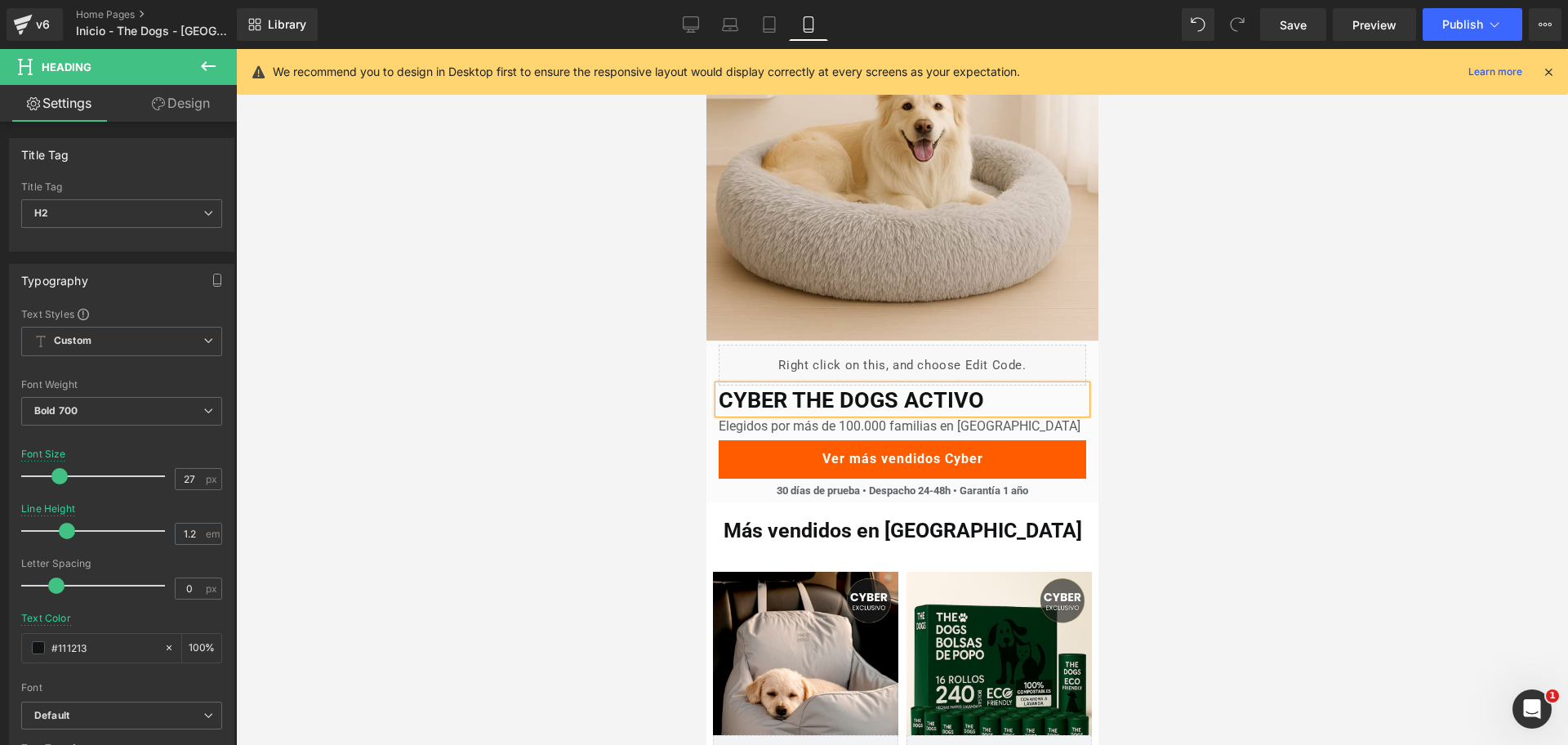
click at [1191, 333] on div at bounding box center [902, 396] width 1332 height 695
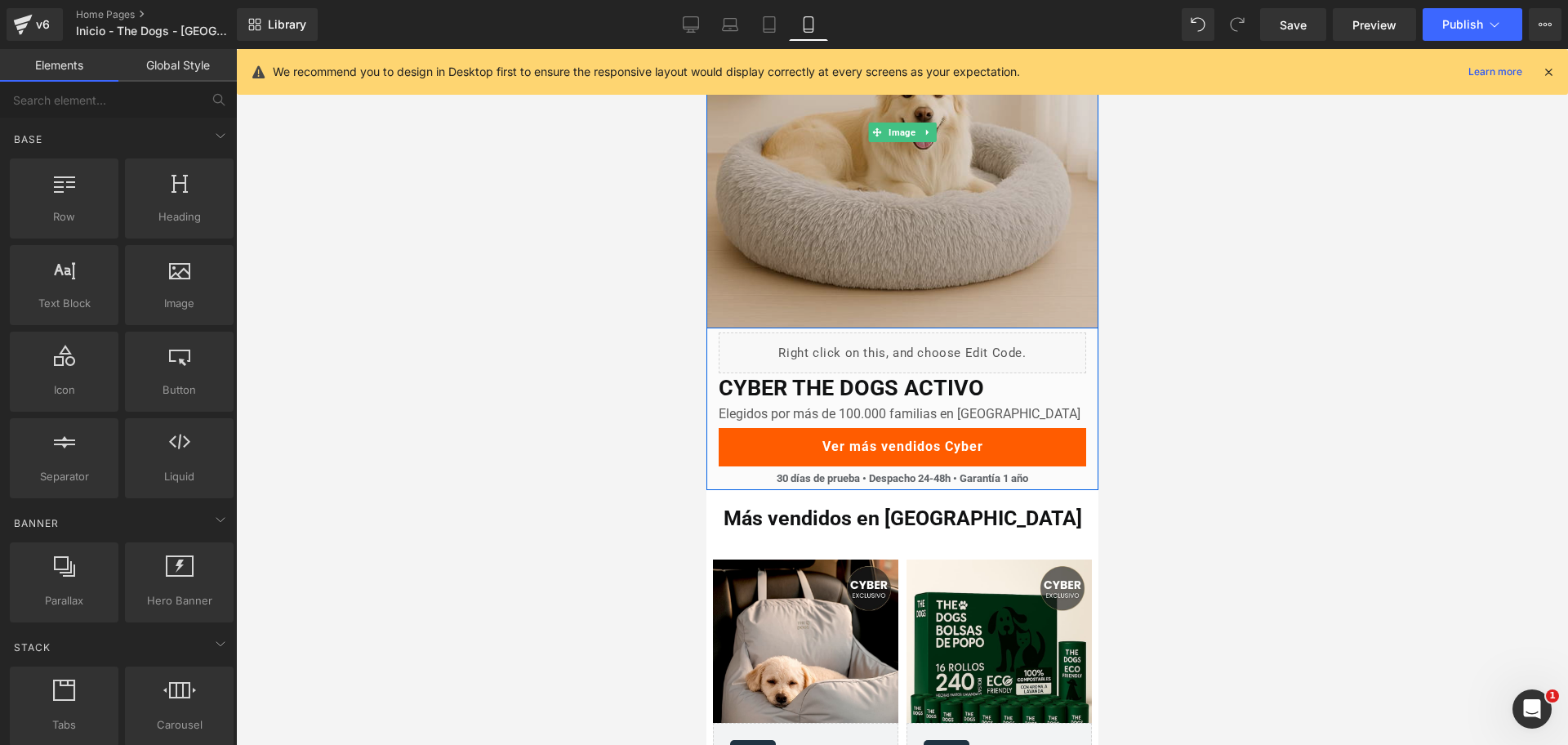
scroll to position [183, 0]
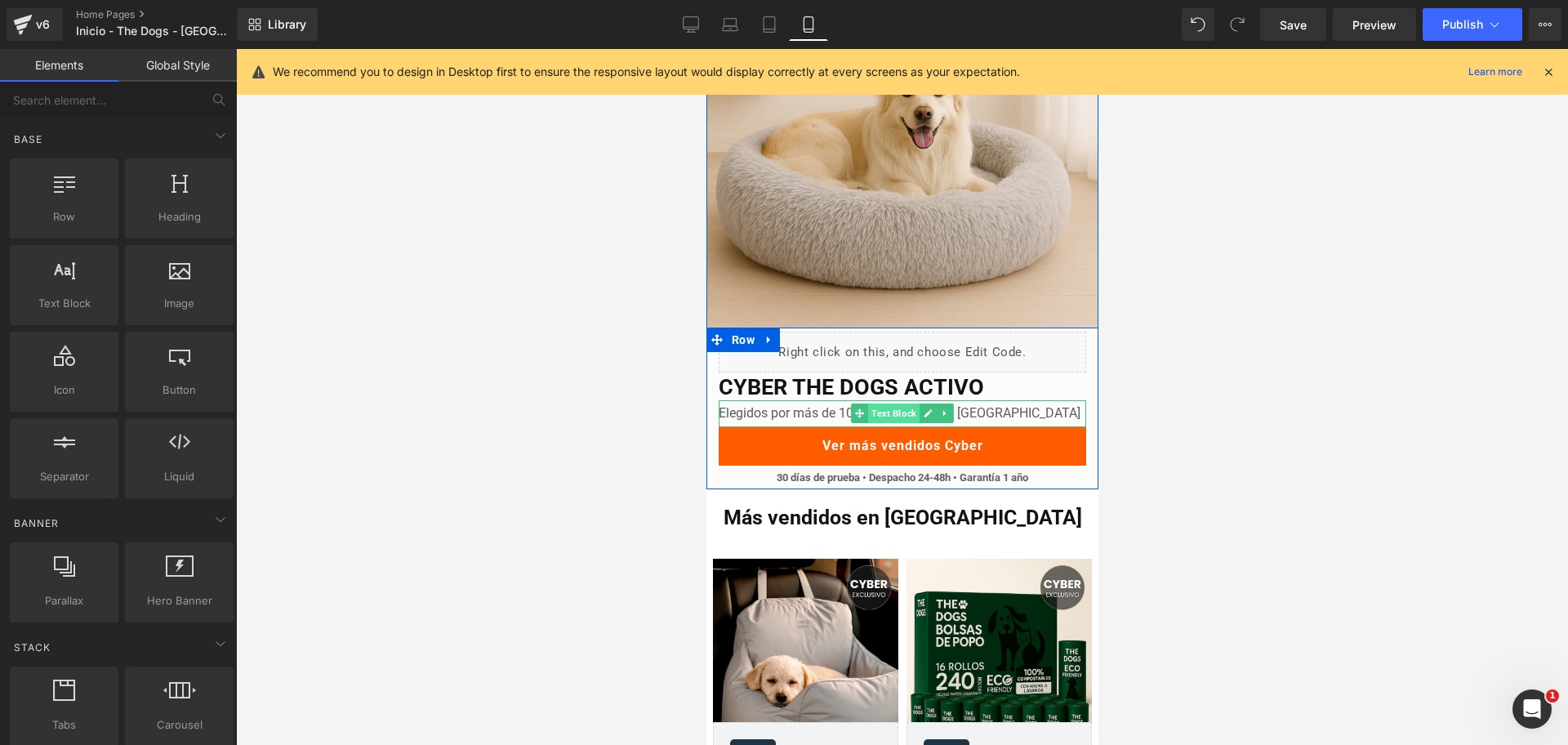
click at [901, 413] on span "Text Block" at bounding box center [893, 412] width 51 height 20
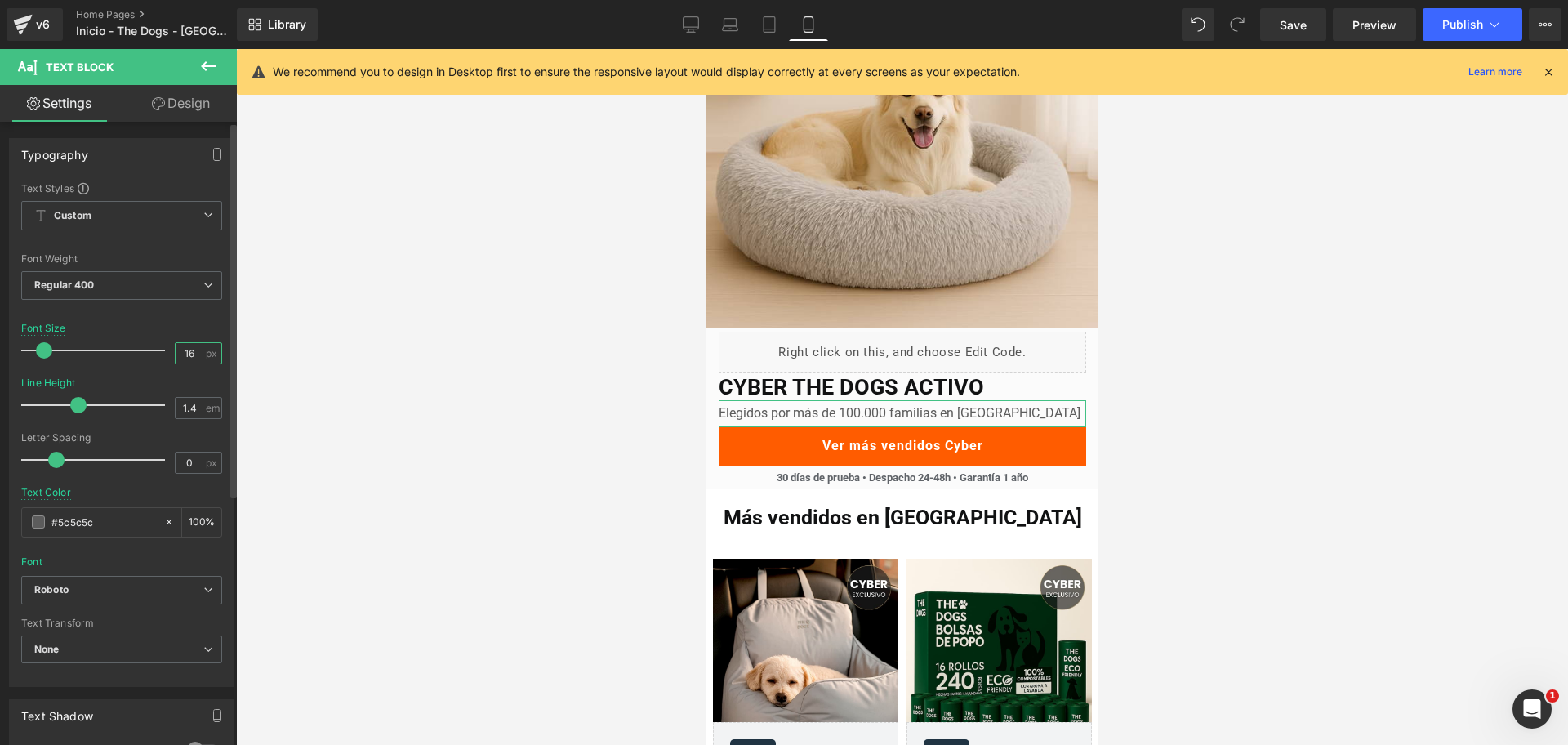
click at [195, 360] on input "16" at bounding box center [190, 353] width 28 height 21
type input "15"
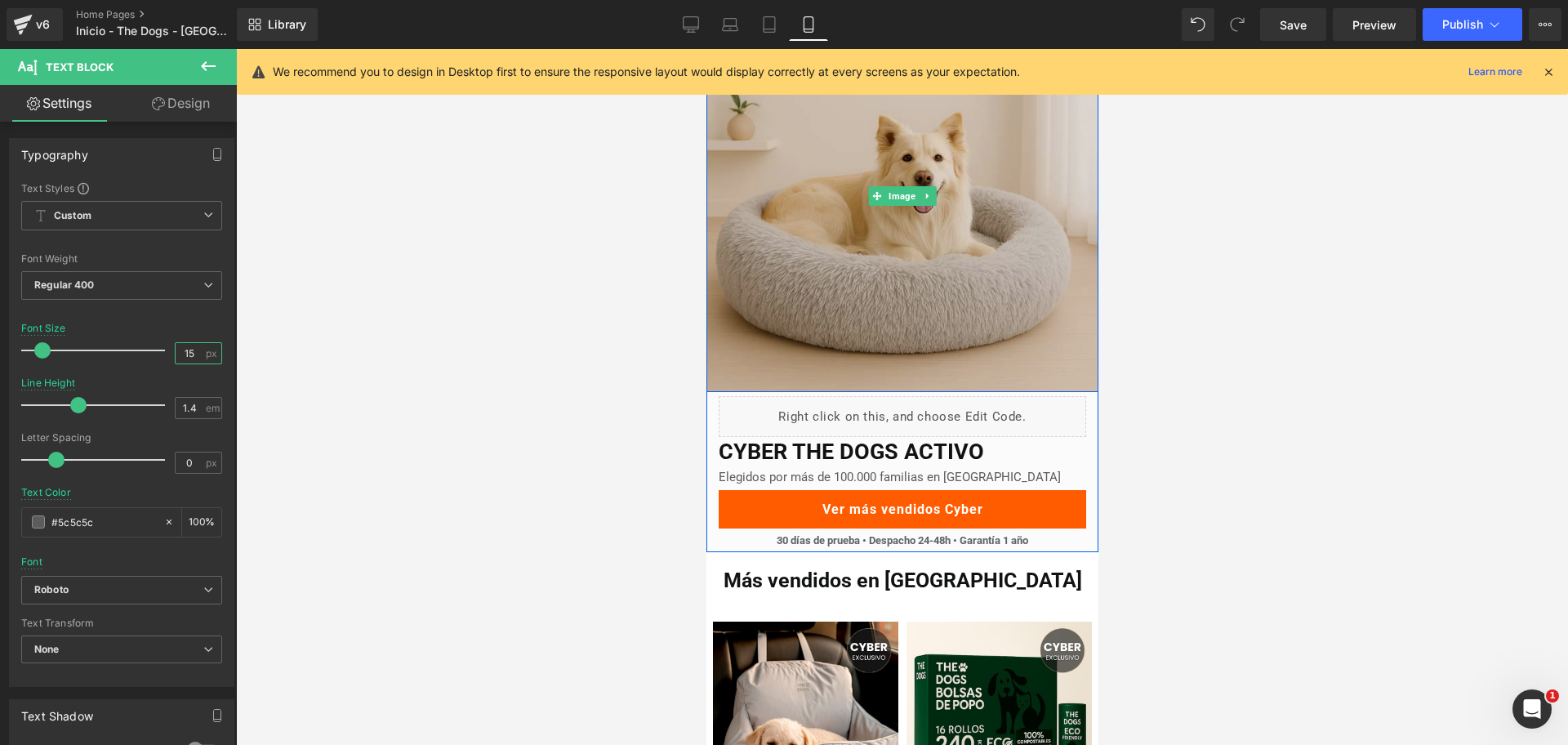
scroll to position [117, 0]
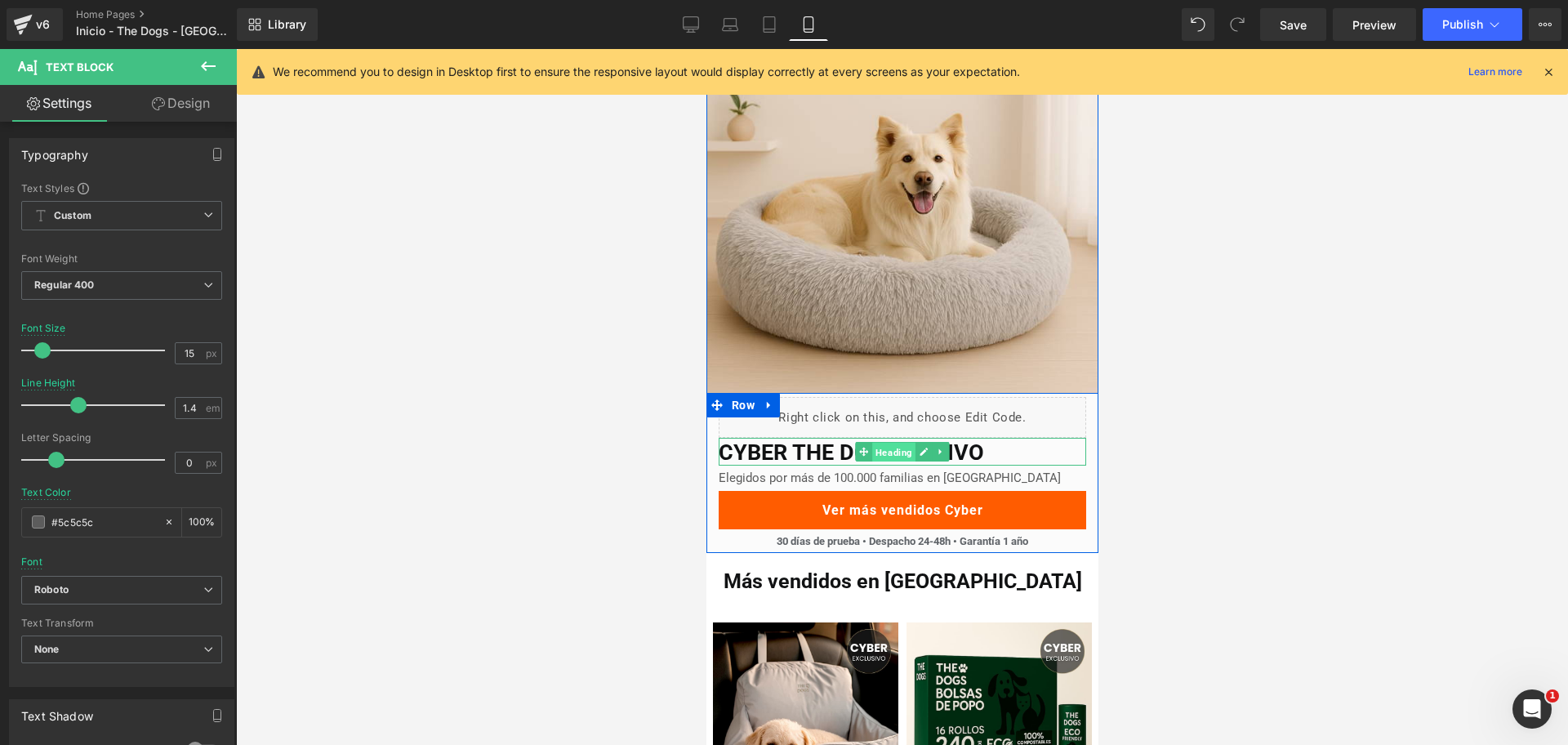
click at [886, 454] on span "Heading" at bounding box center [893, 452] width 43 height 20
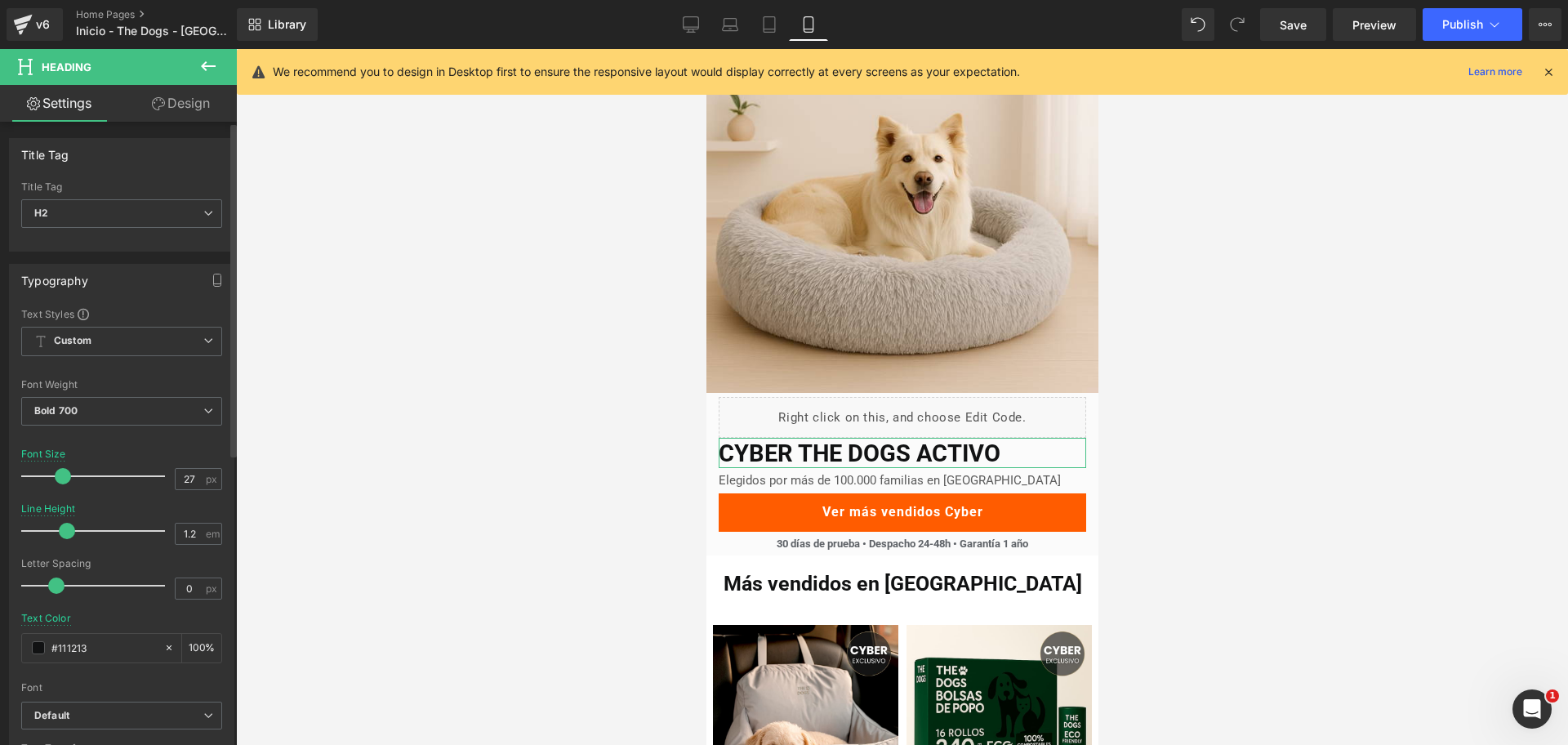
click at [63, 473] on span at bounding box center [63, 476] width 16 height 16
click at [1182, 284] on div at bounding box center [902, 396] width 1332 height 695
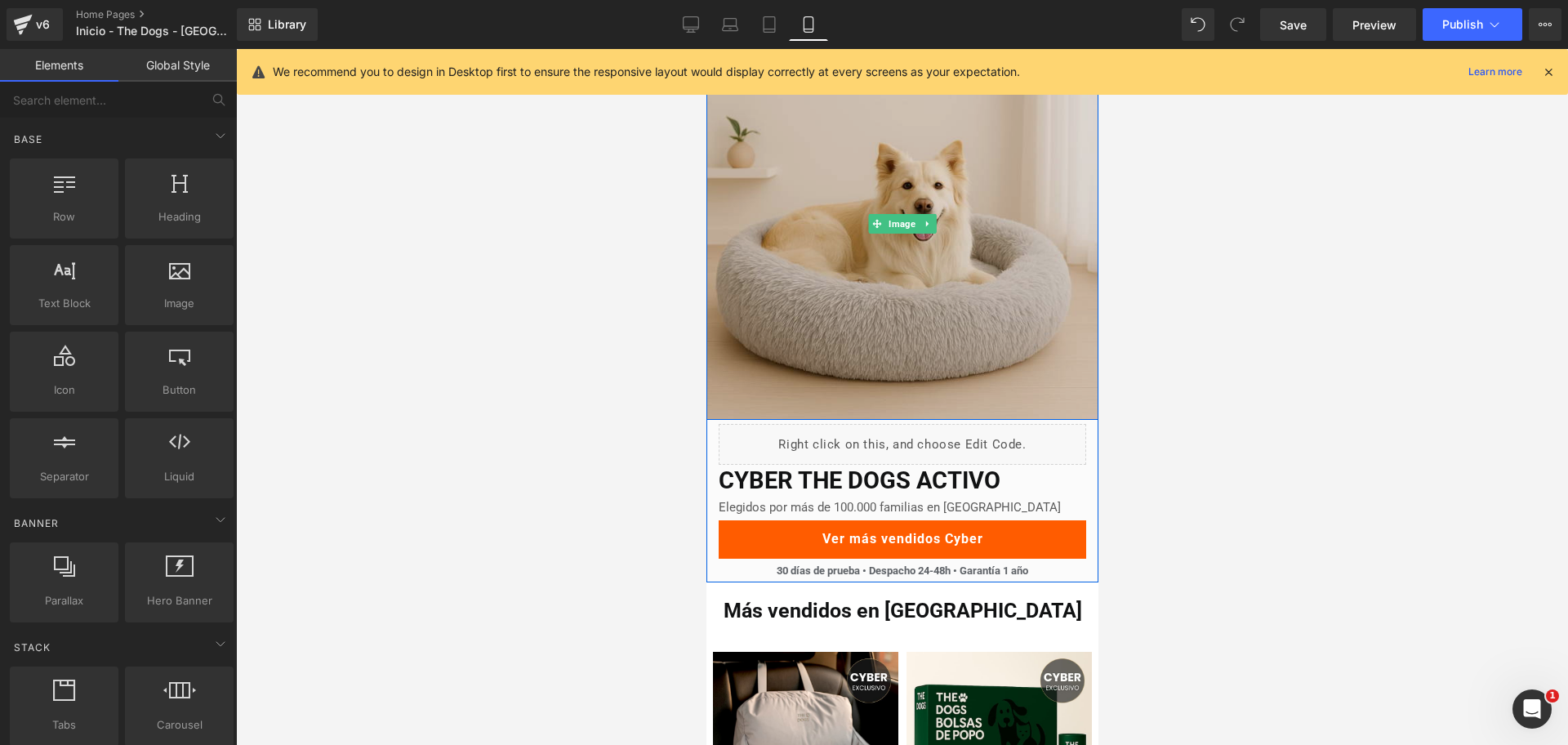
scroll to position [93, 0]
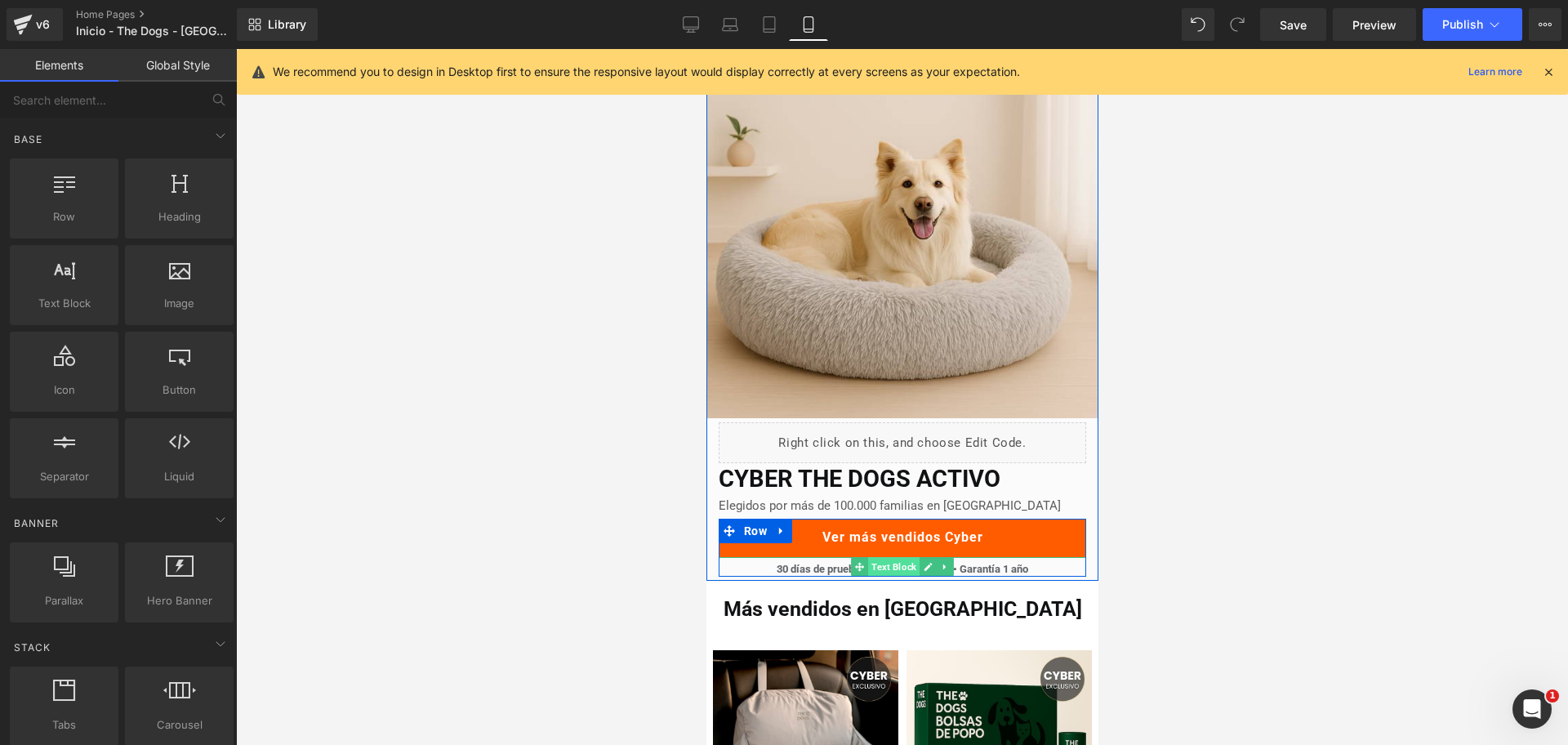
click at [893, 567] on span "Text Block" at bounding box center [893, 566] width 51 height 20
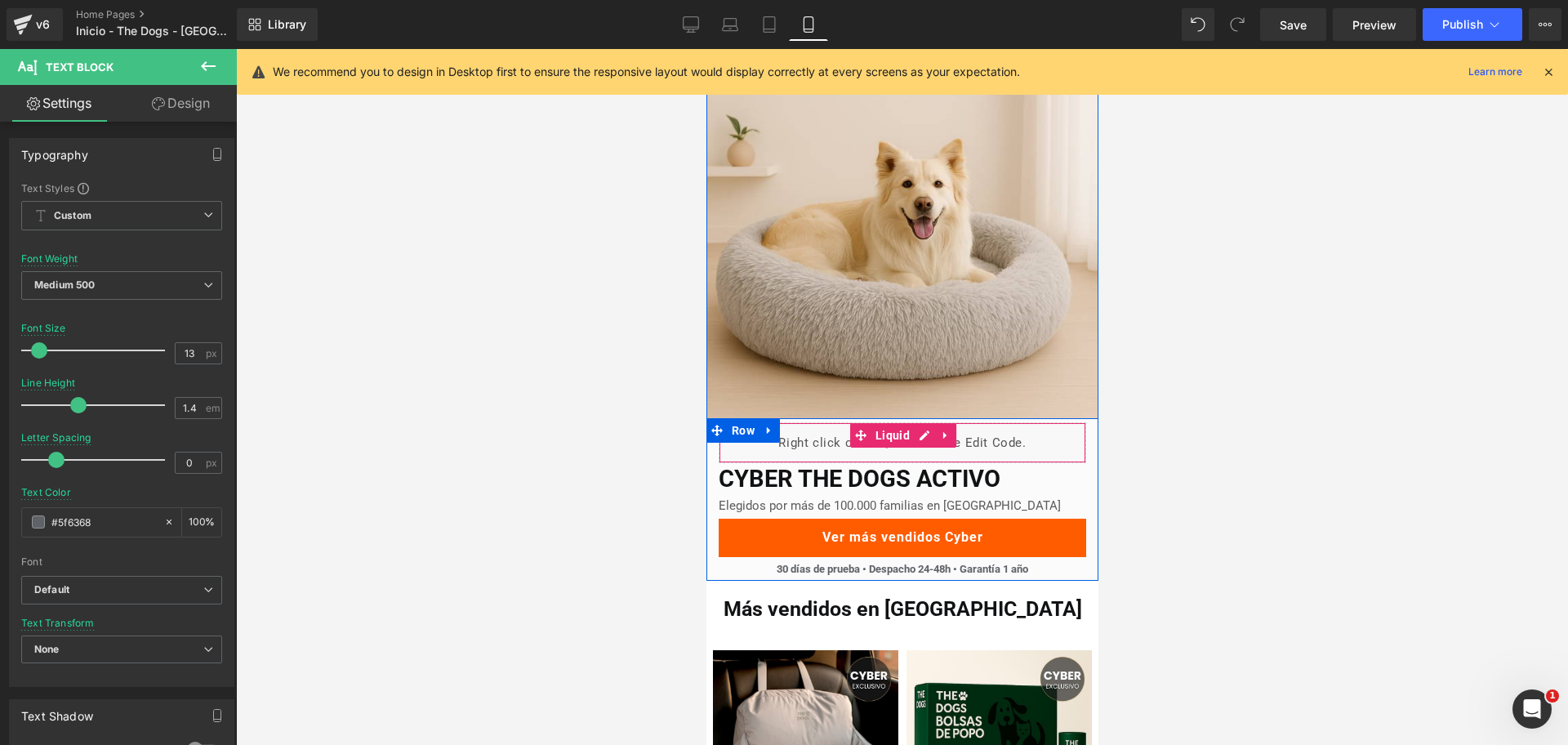
scroll to position [96, 0]
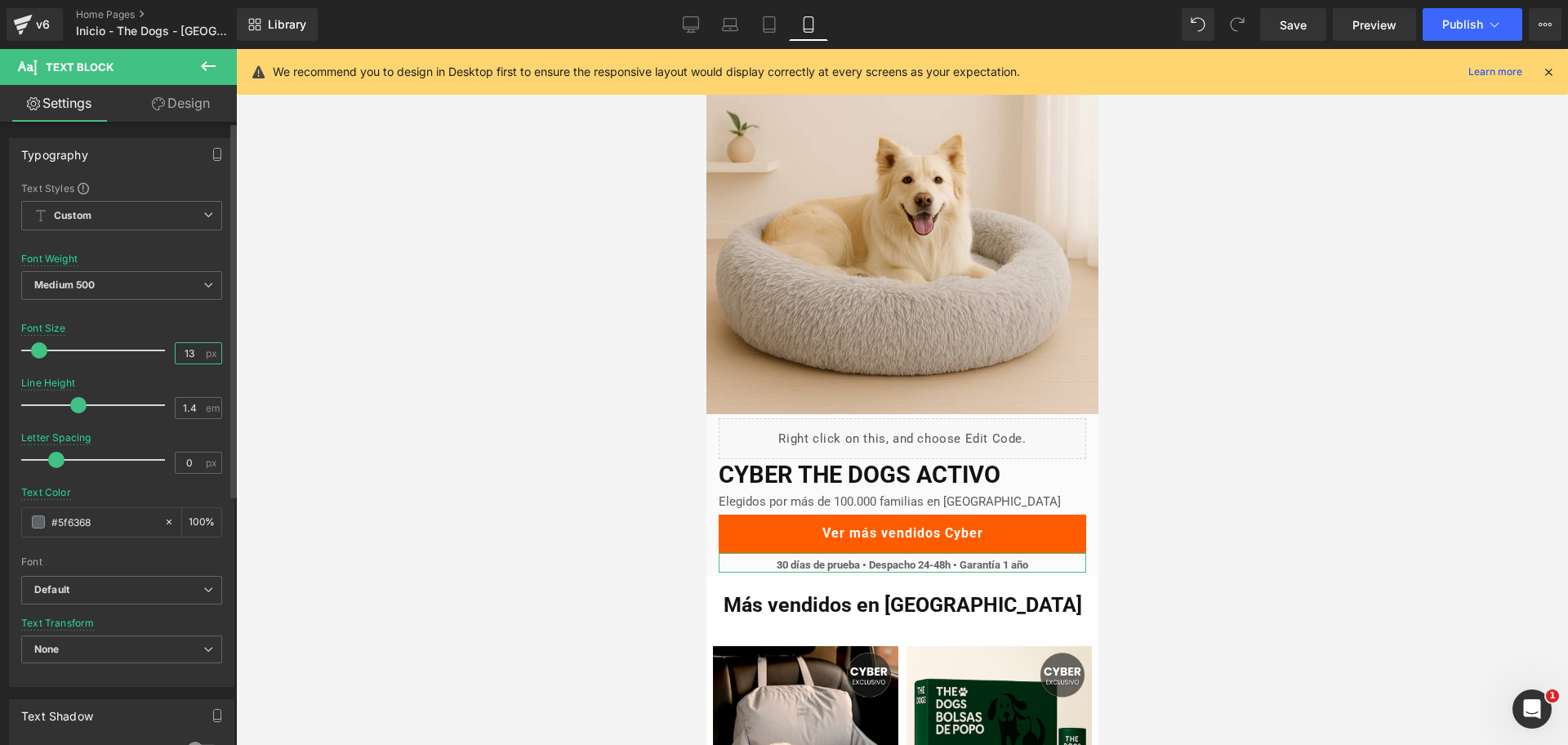
click at [184, 351] on input "13" at bounding box center [190, 353] width 28 height 21
type input "12.5"
click at [1209, 276] on div at bounding box center [902, 396] width 1332 height 695
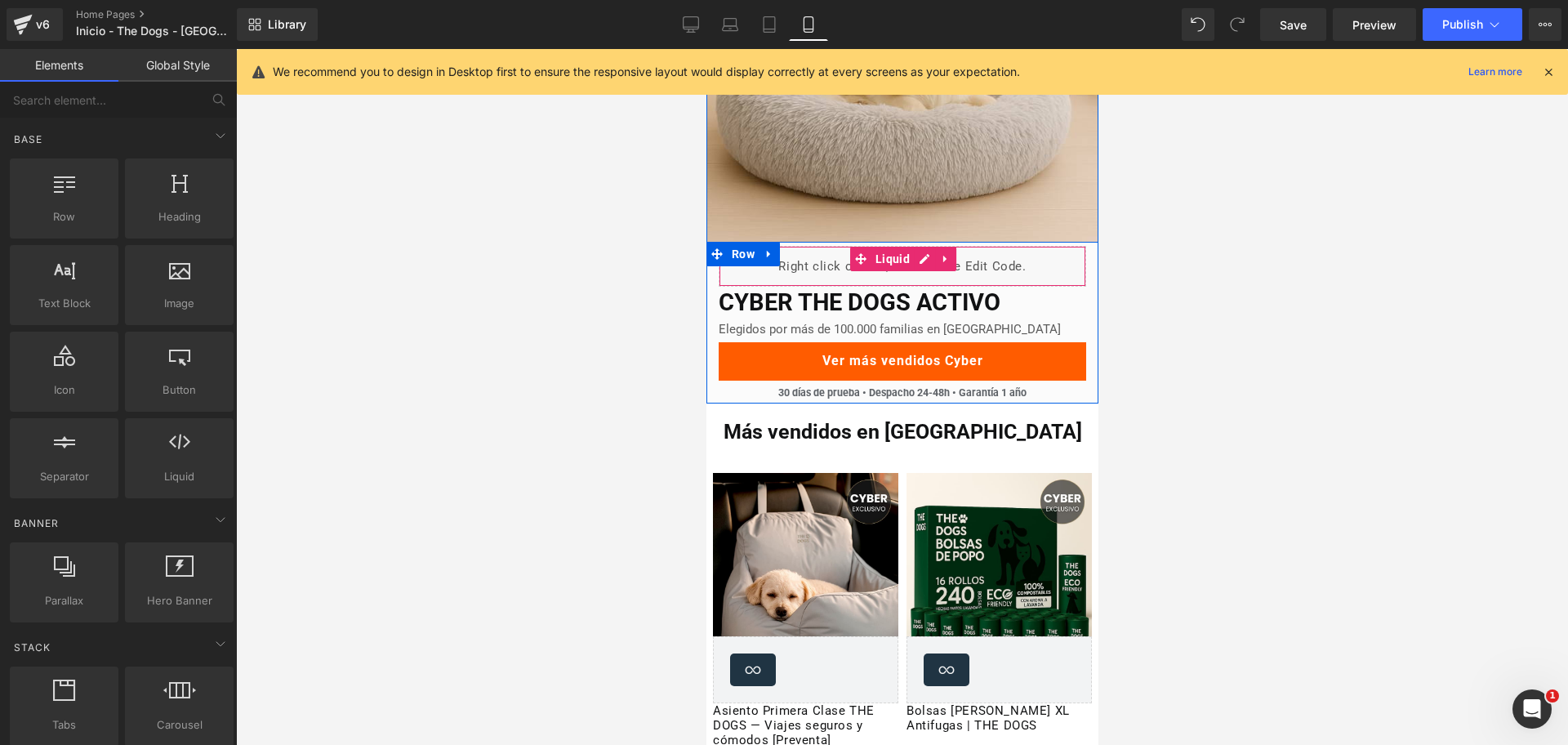
scroll to position [269, 0]
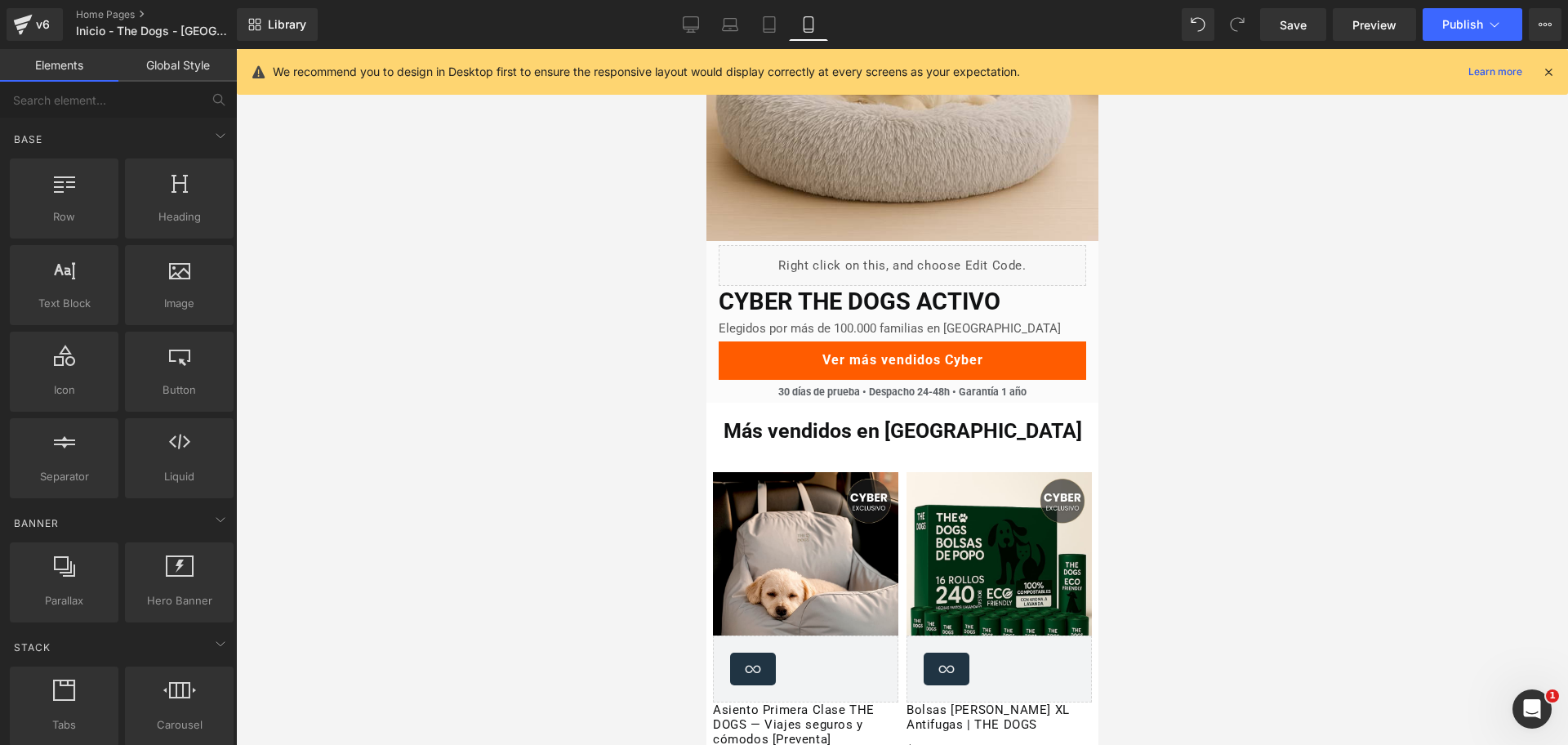
click at [931, 433] on div "Más vendidos en [GEOGRAPHIC_DATA] Heading" at bounding box center [902, 431] width 387 height 25
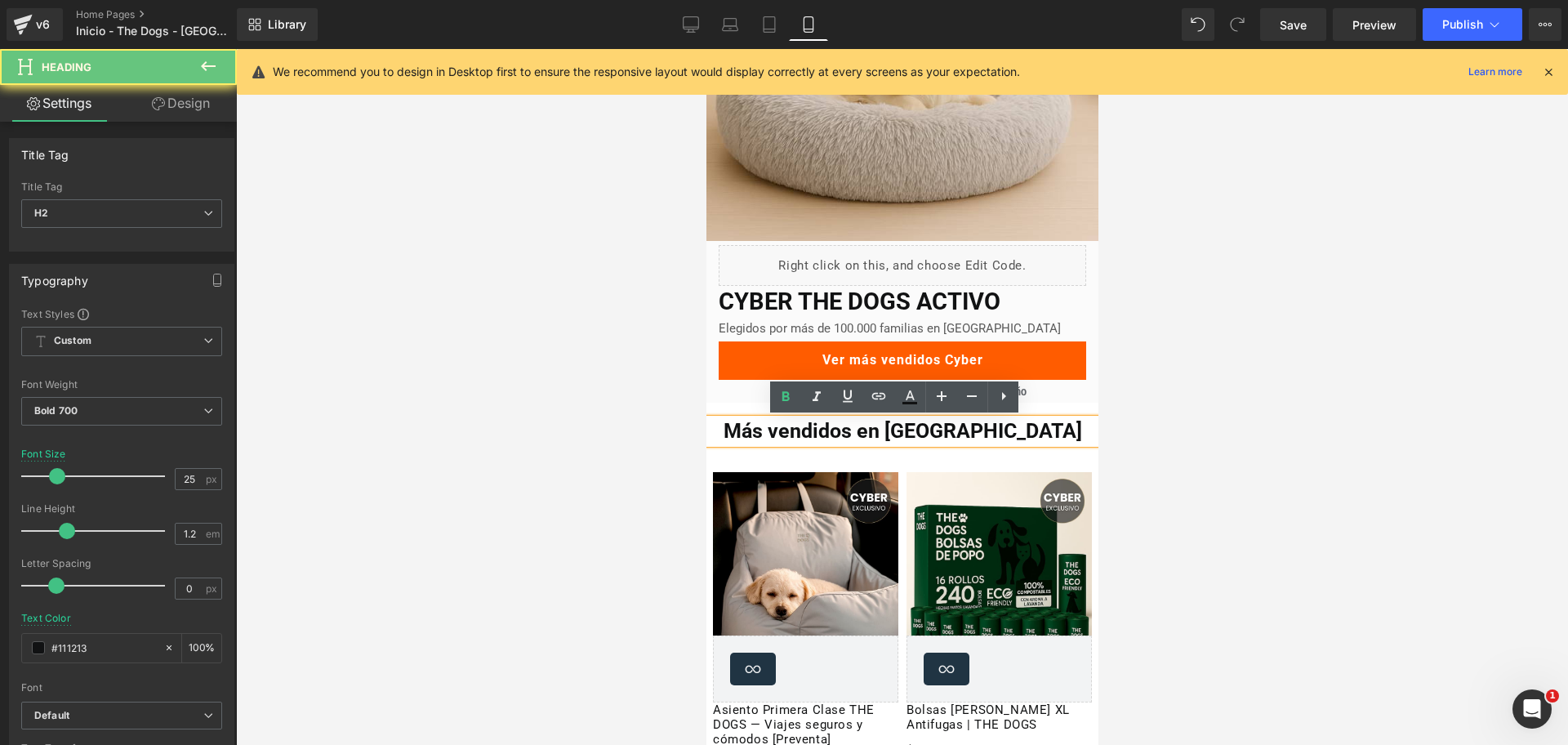
click at [918, 433] on h2 "Más vendidos en [GEOGRAPHIC_DATA]" at bounding box center [902, 431] width 387 height 25
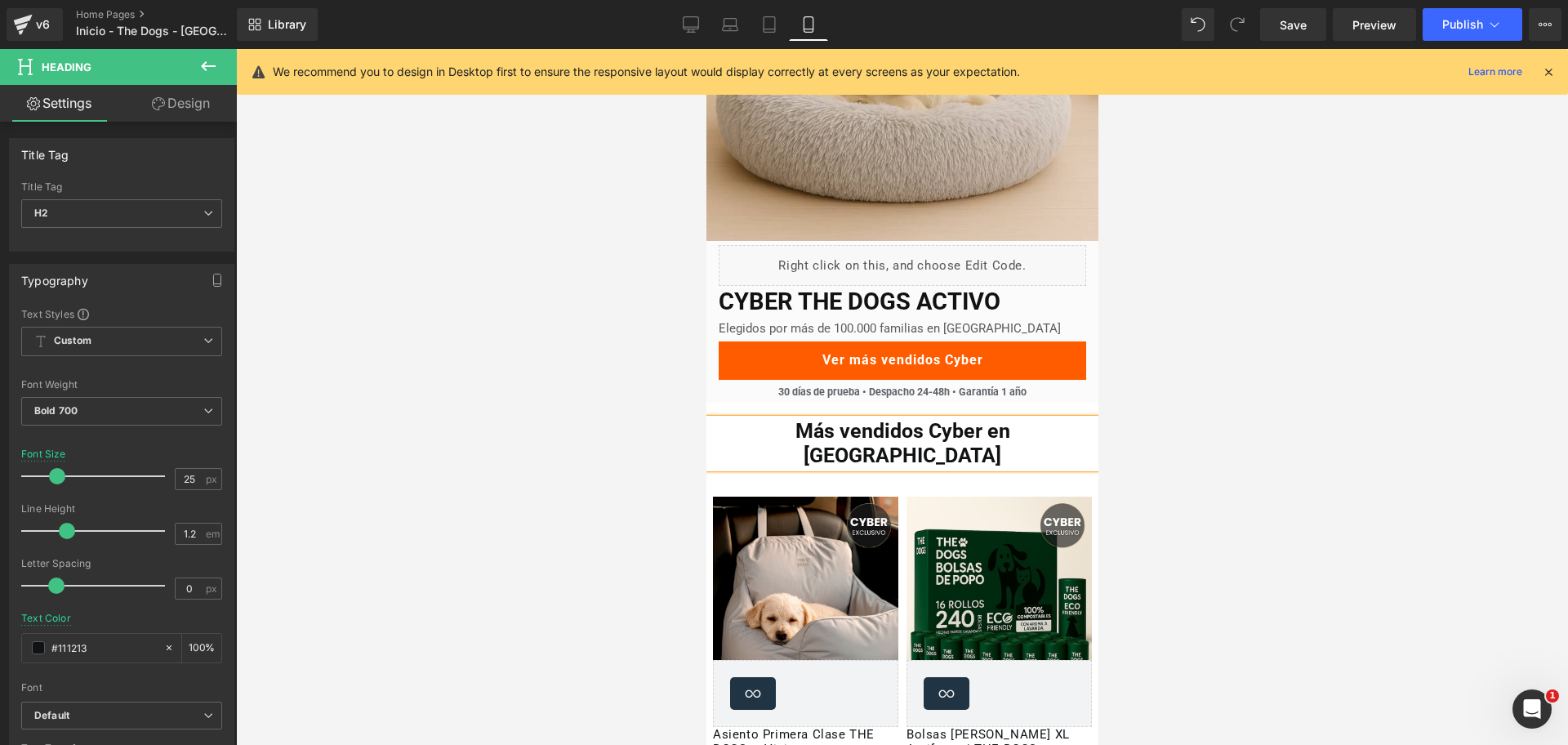
click at [1187, 379] on div at bounding box center [902, 396] width 1332 height 695
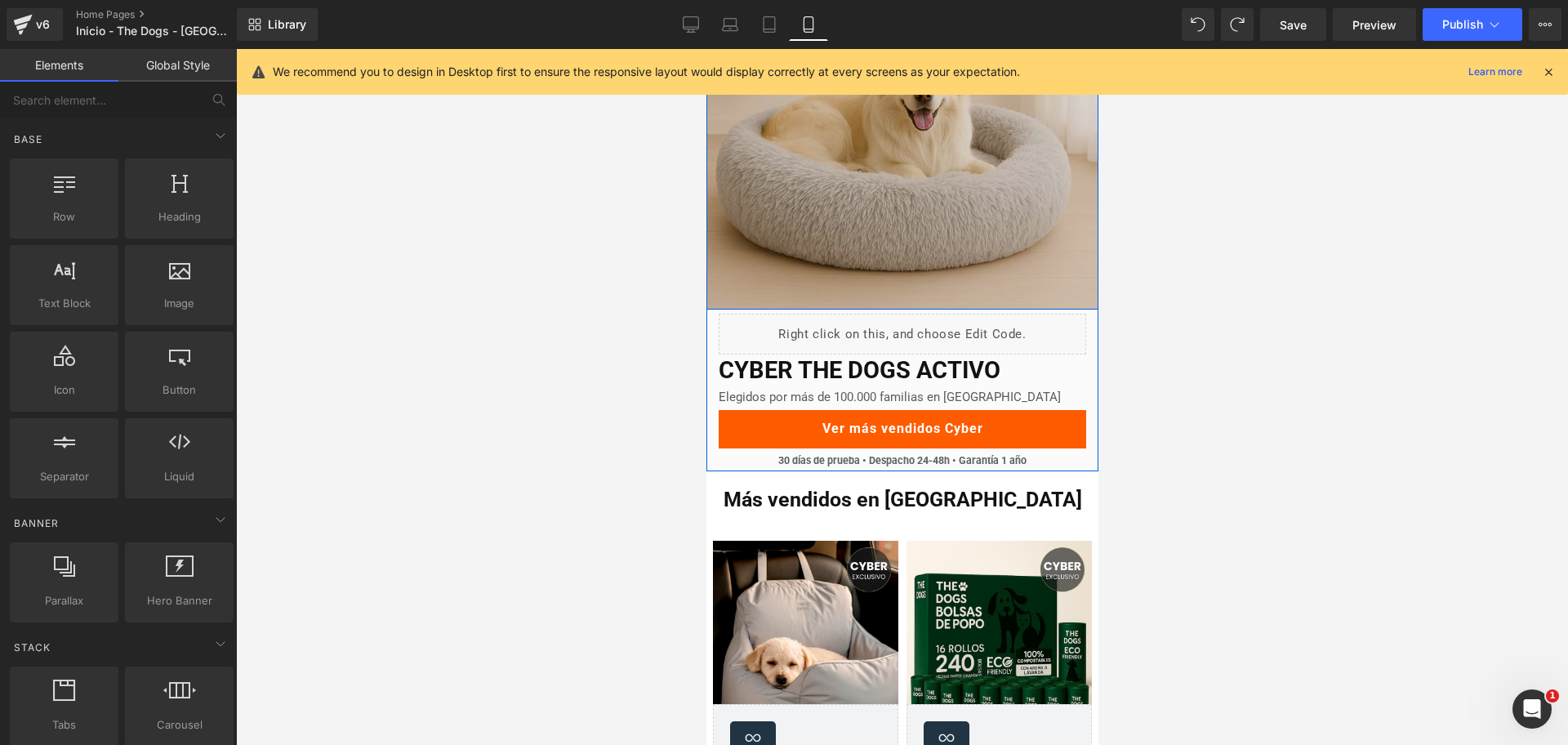
scroll to position [200, 0]
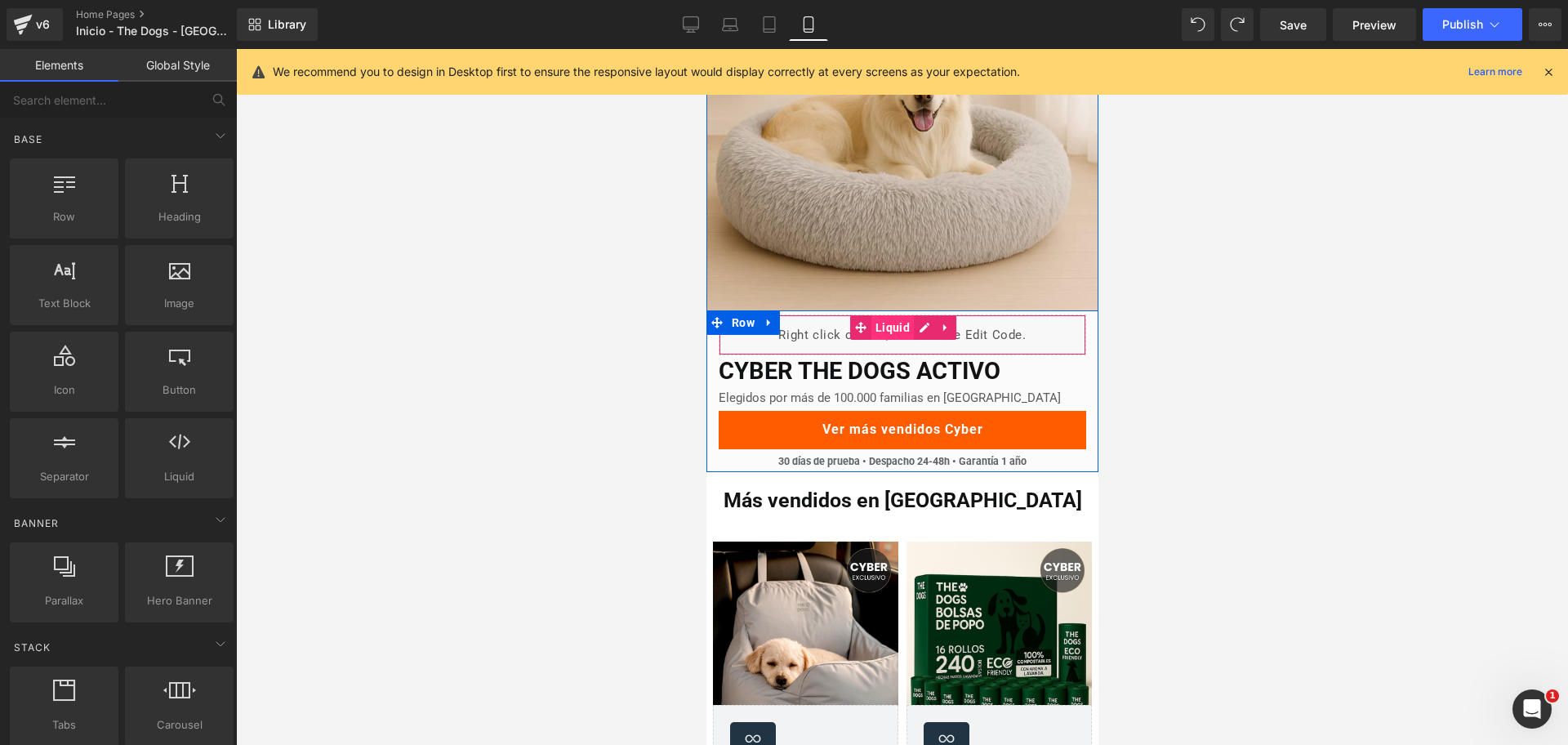
click at [887, 332] on span "Liquid" at bounding box center [892, 327] width 43 height 25
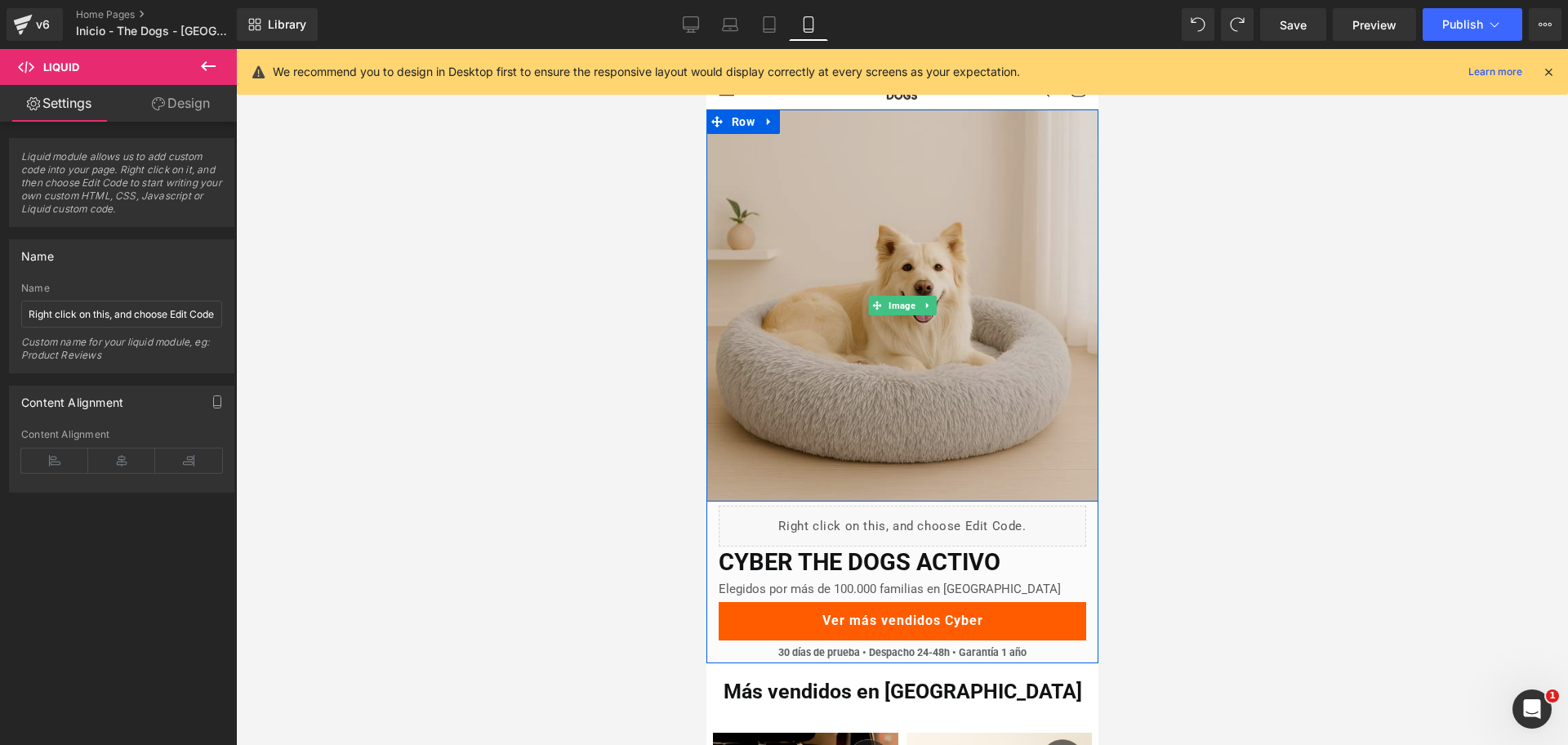
scroll to position [0, 0]
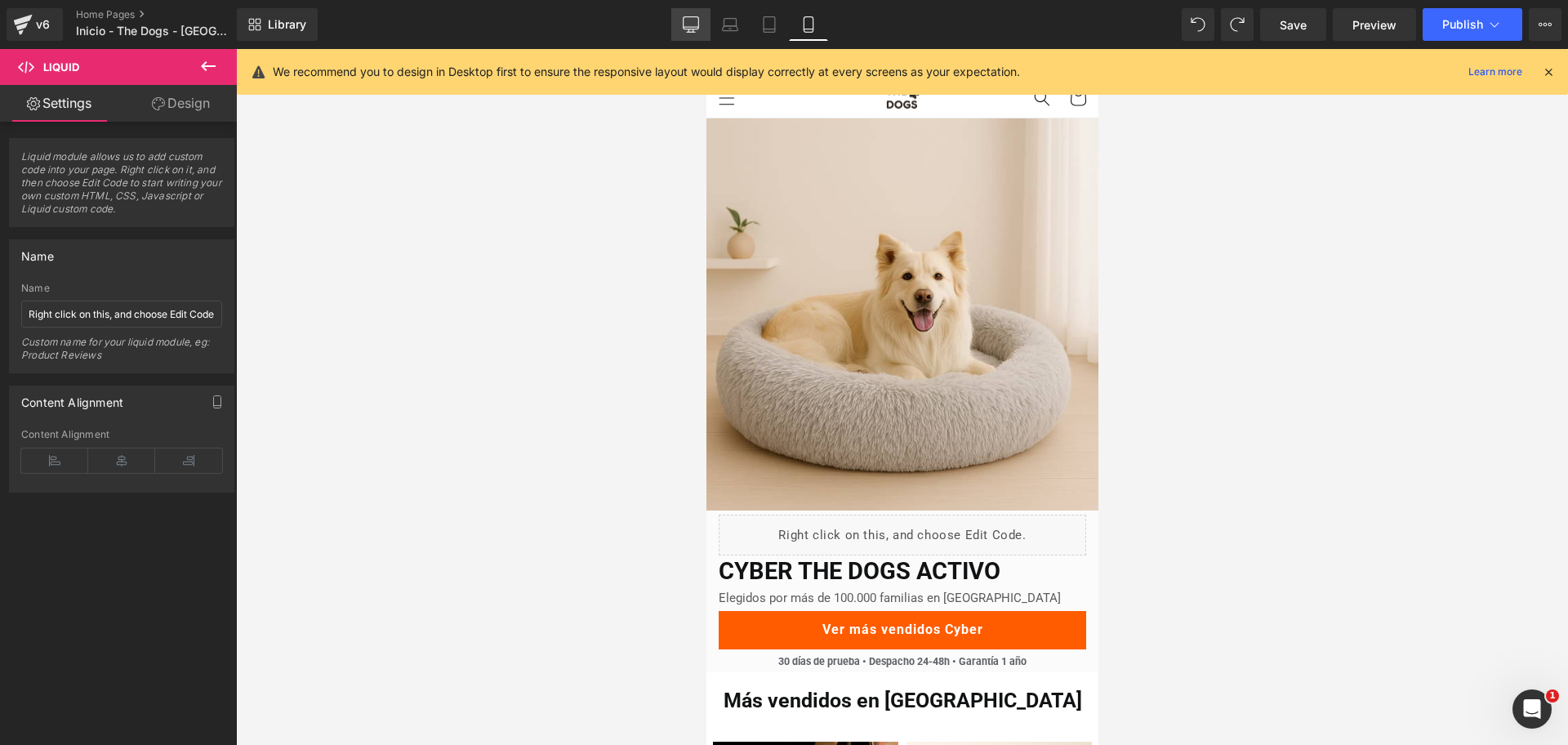
click at [698, 17] on icon at bounding box center [691, 23] width 15 height 12
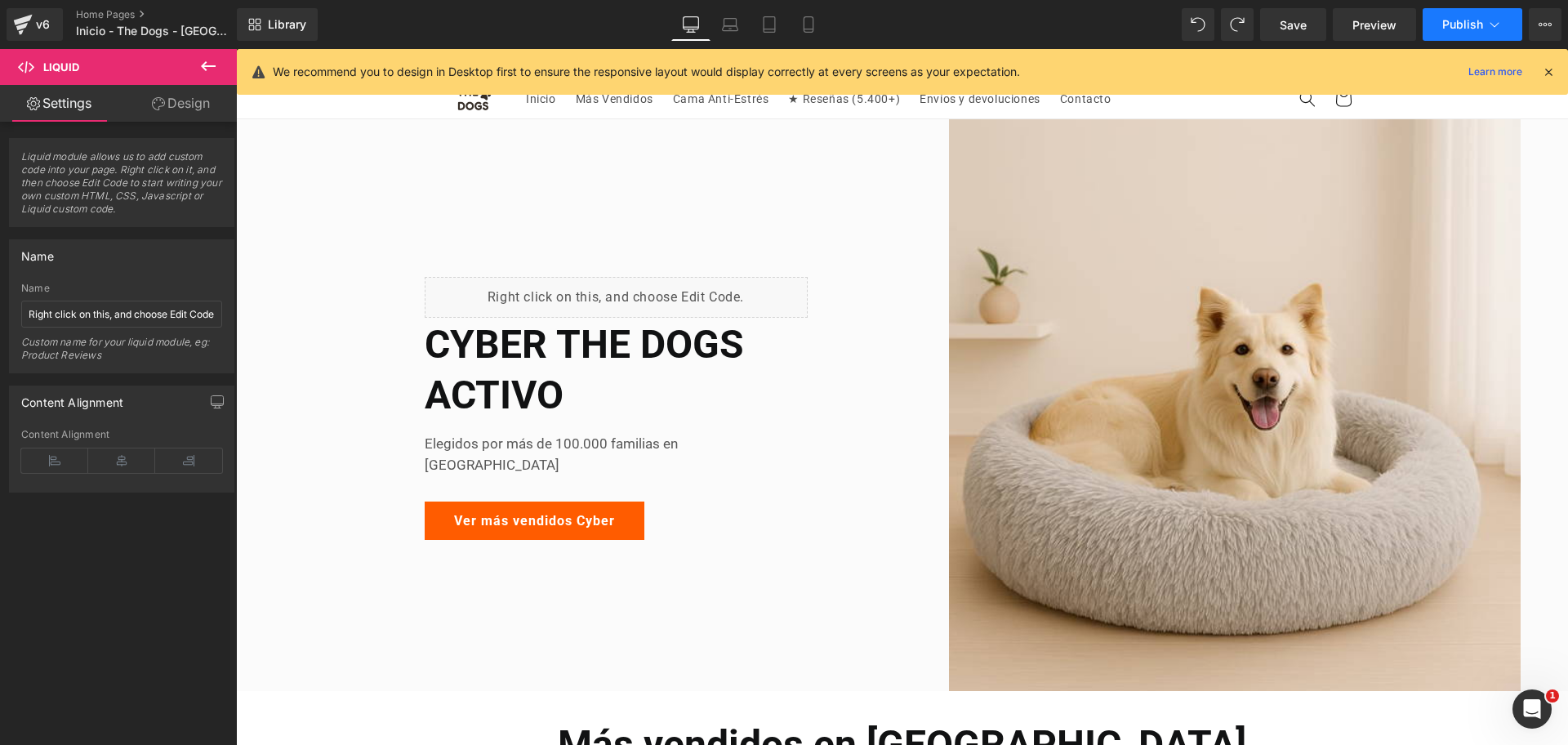
click at [1444, 21] on span "Publish" at bounding box center [1463, 24] width 41 height 13
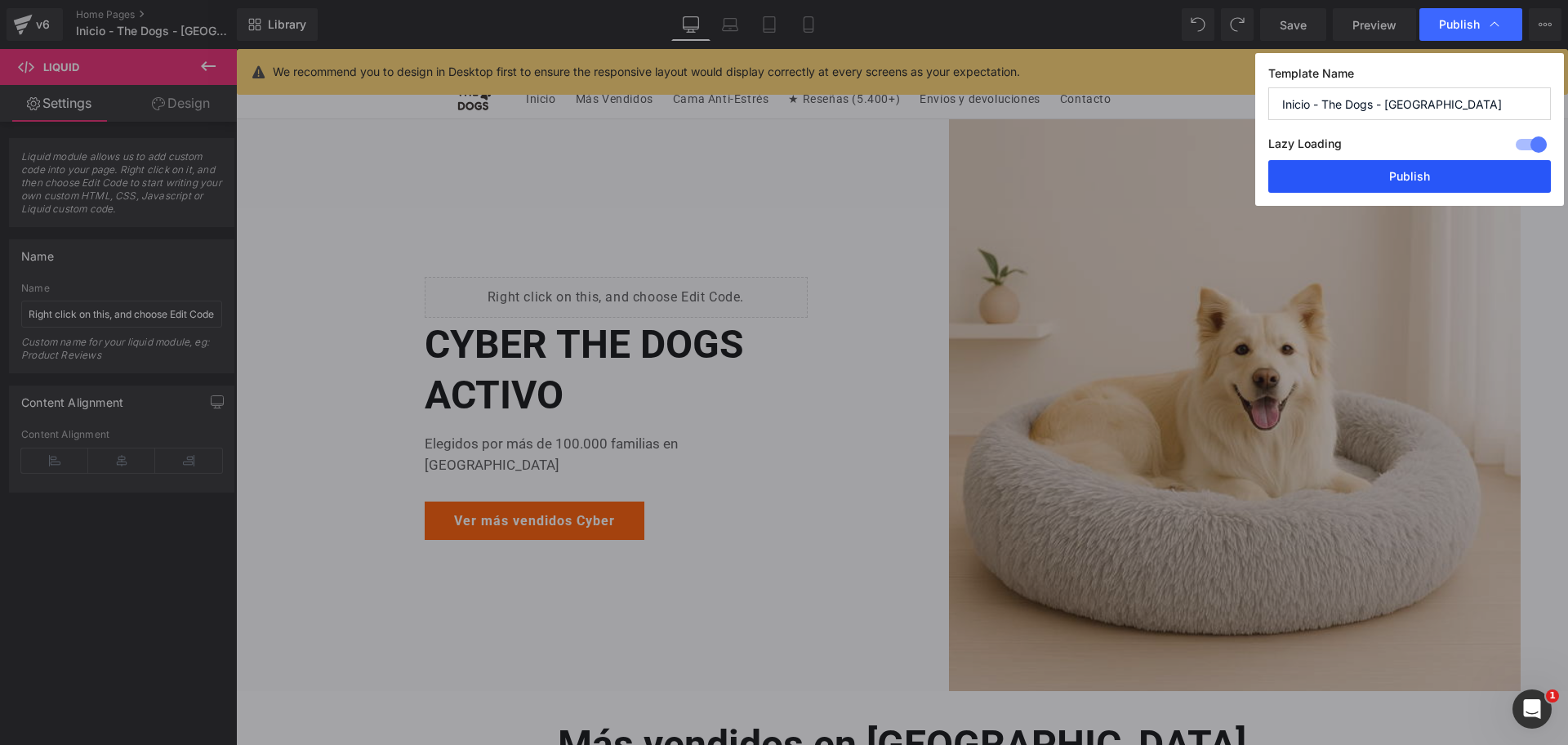
click at [1413, 171] on button "Publish" at bounding box center [1409, 177] width 282 height 33
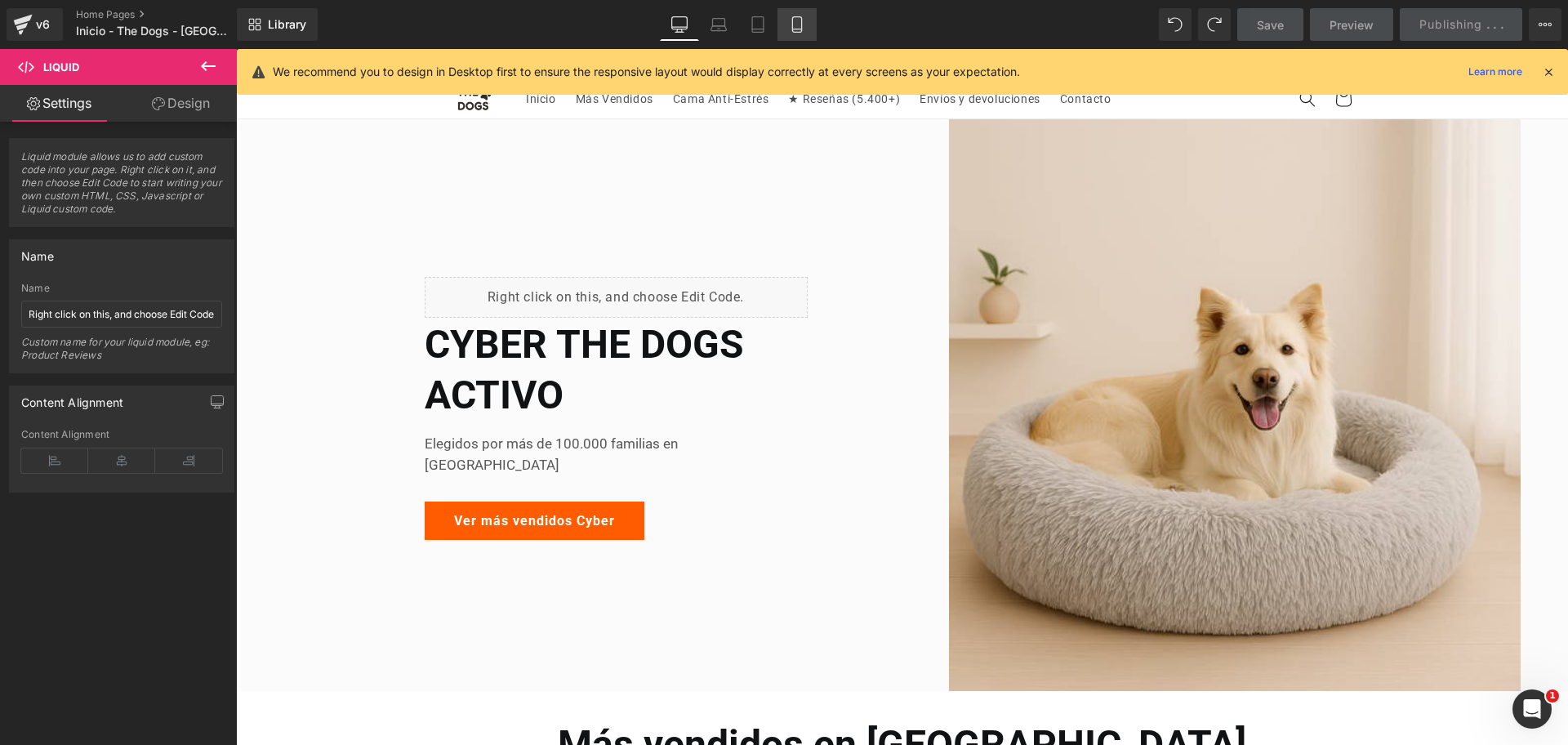
click at [806, 21] on link "Mobile" at bounding box center [798, 25] width 39 height 33
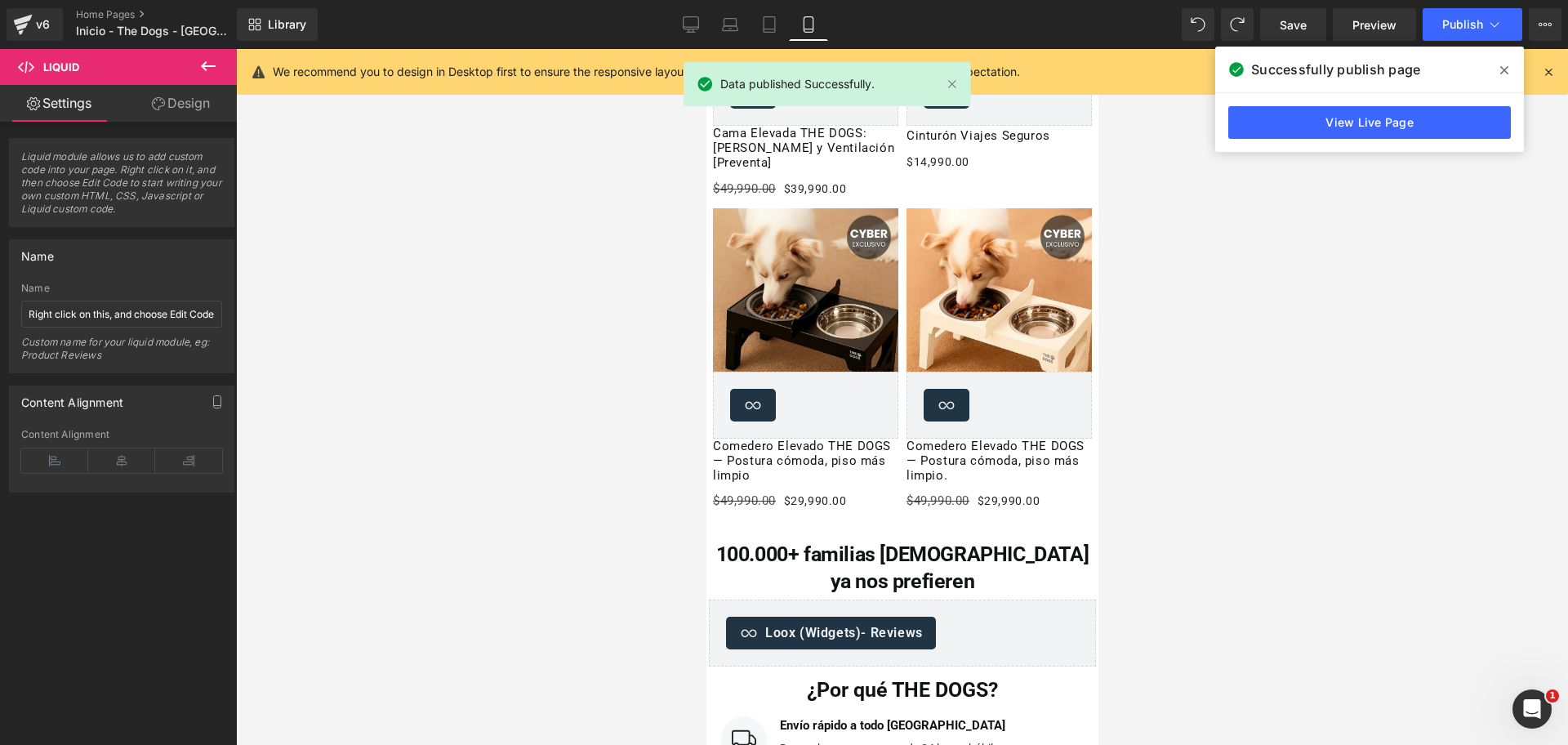
scroll to position [1475, 0]
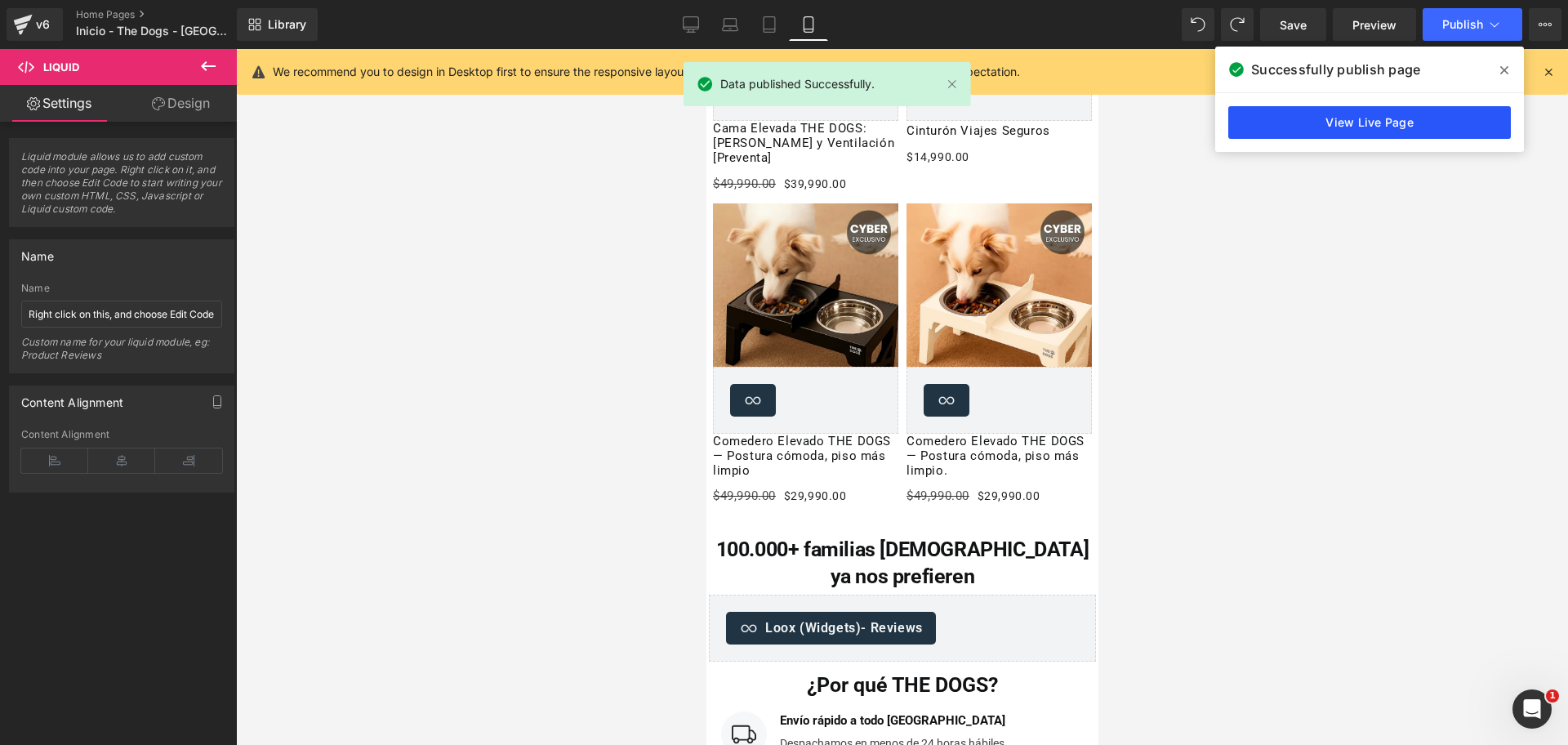
click at [1288, 137] on link "View Live Page" at bounding box center [1369, 123] width 282 height 33
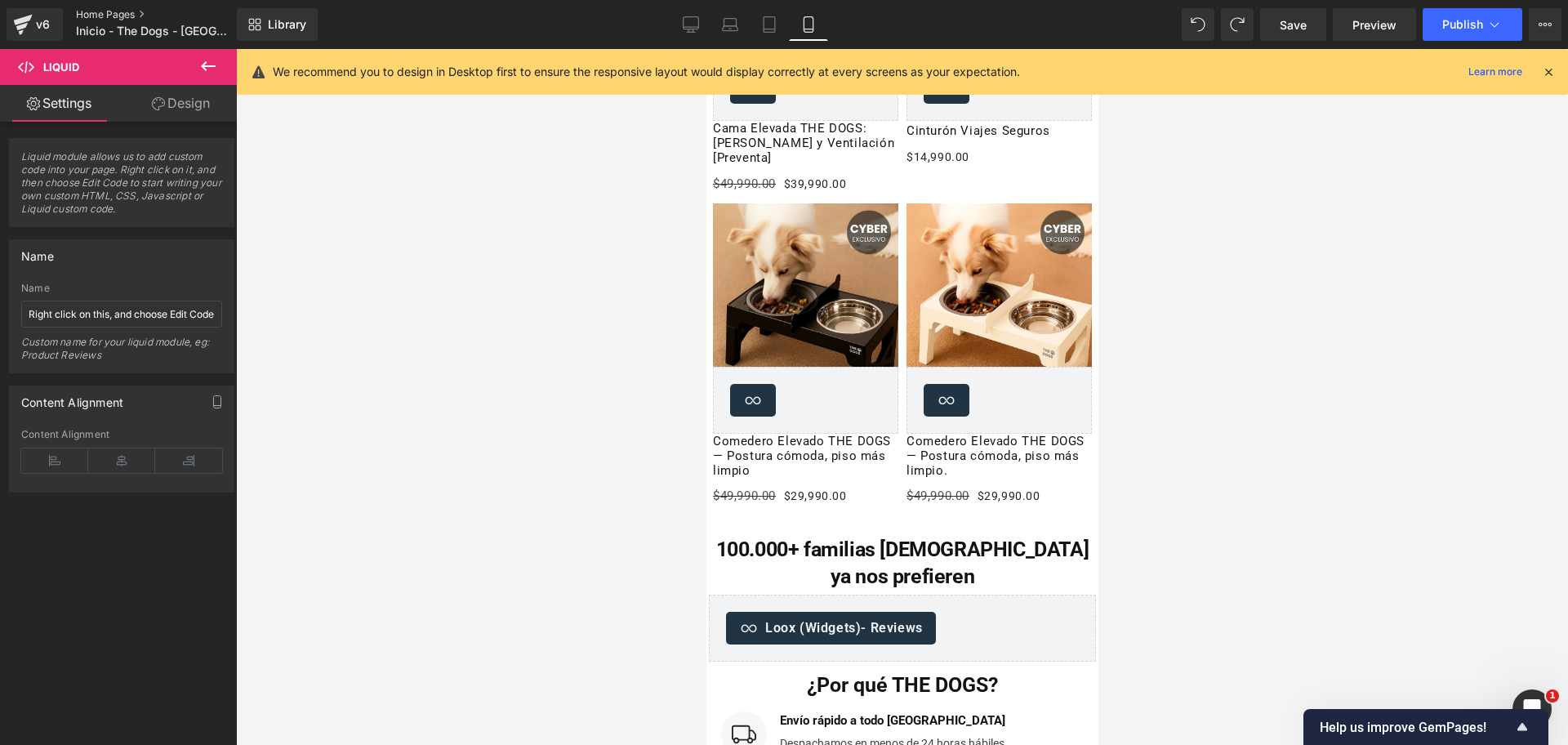
click at [128, 11] on link "Home Pages" at bounding box center [170, 15] width 188 height 13
